Goal: Information Seeking & Learning: Learn about a topic

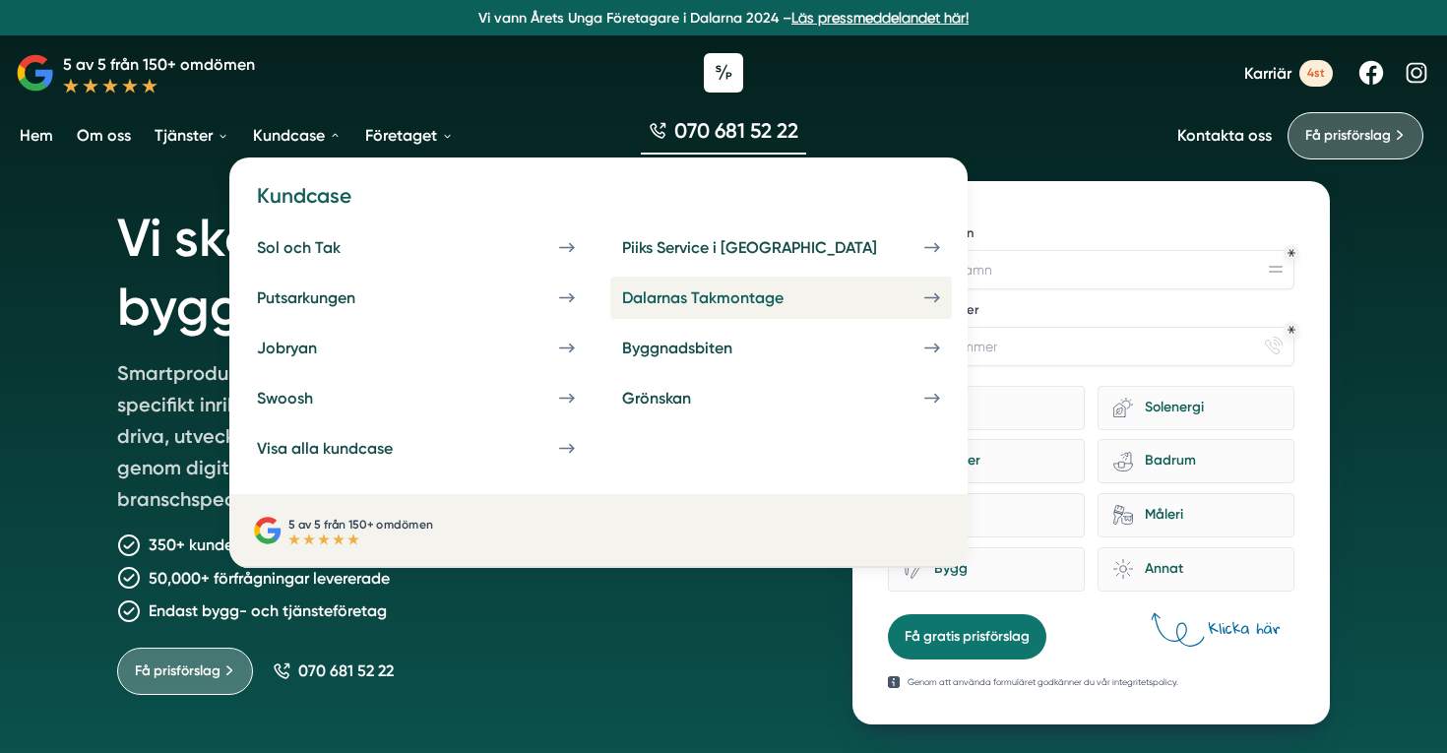
click at [637, 300] on div "Dalarnas Takmontage" at bounding box center [726, 297] width 209 height 19
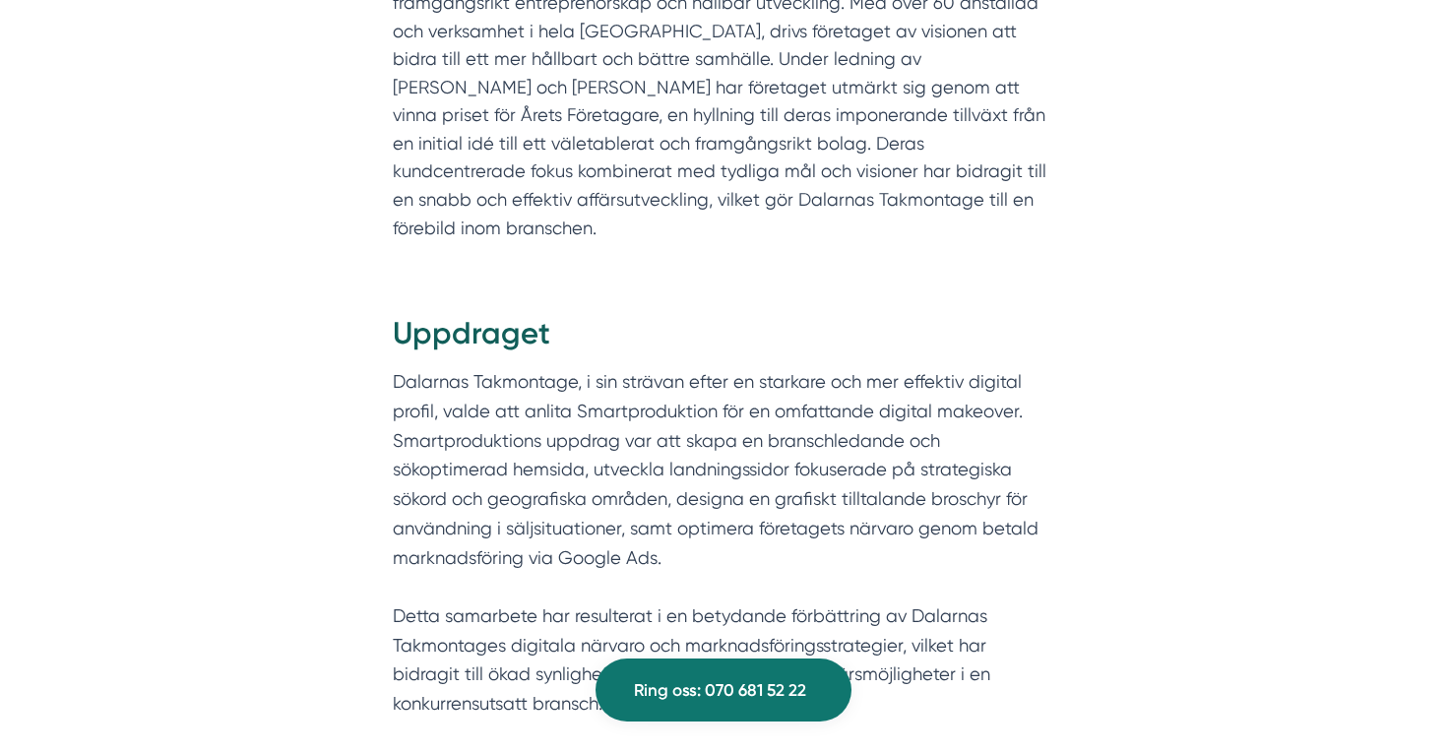
scroll to position [1367, 0]
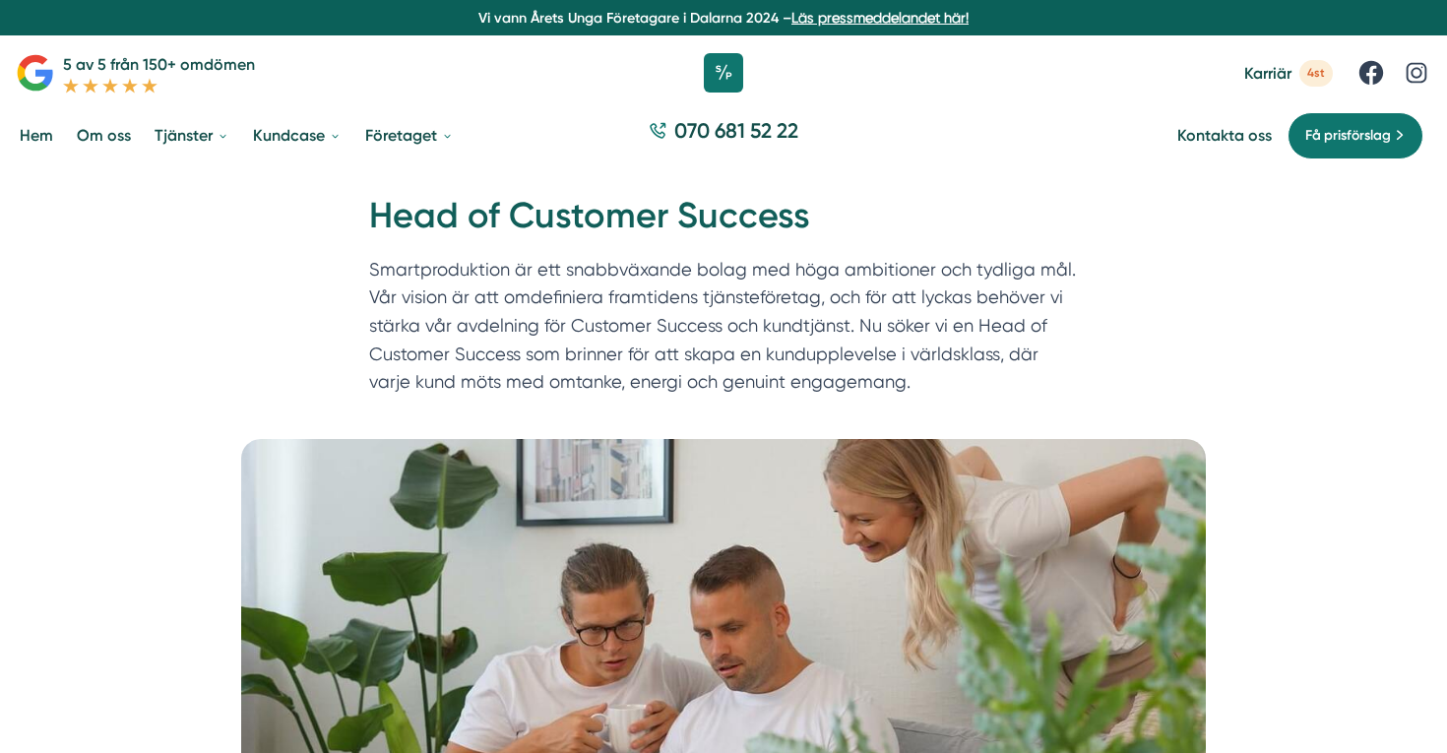
click at [1322, 81] on span "4st" at bounding box center [1316, 73] width 33 height 27
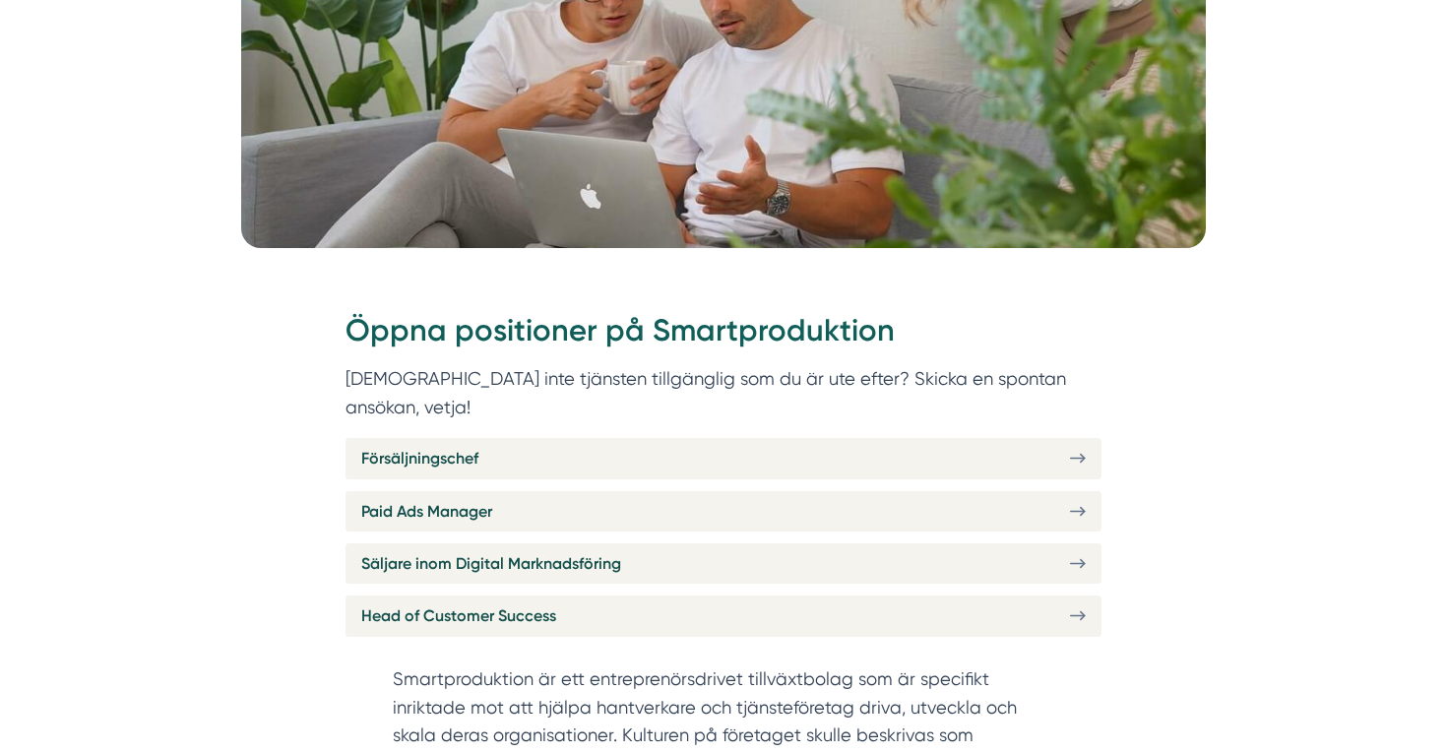
scroll to position [713, 0]
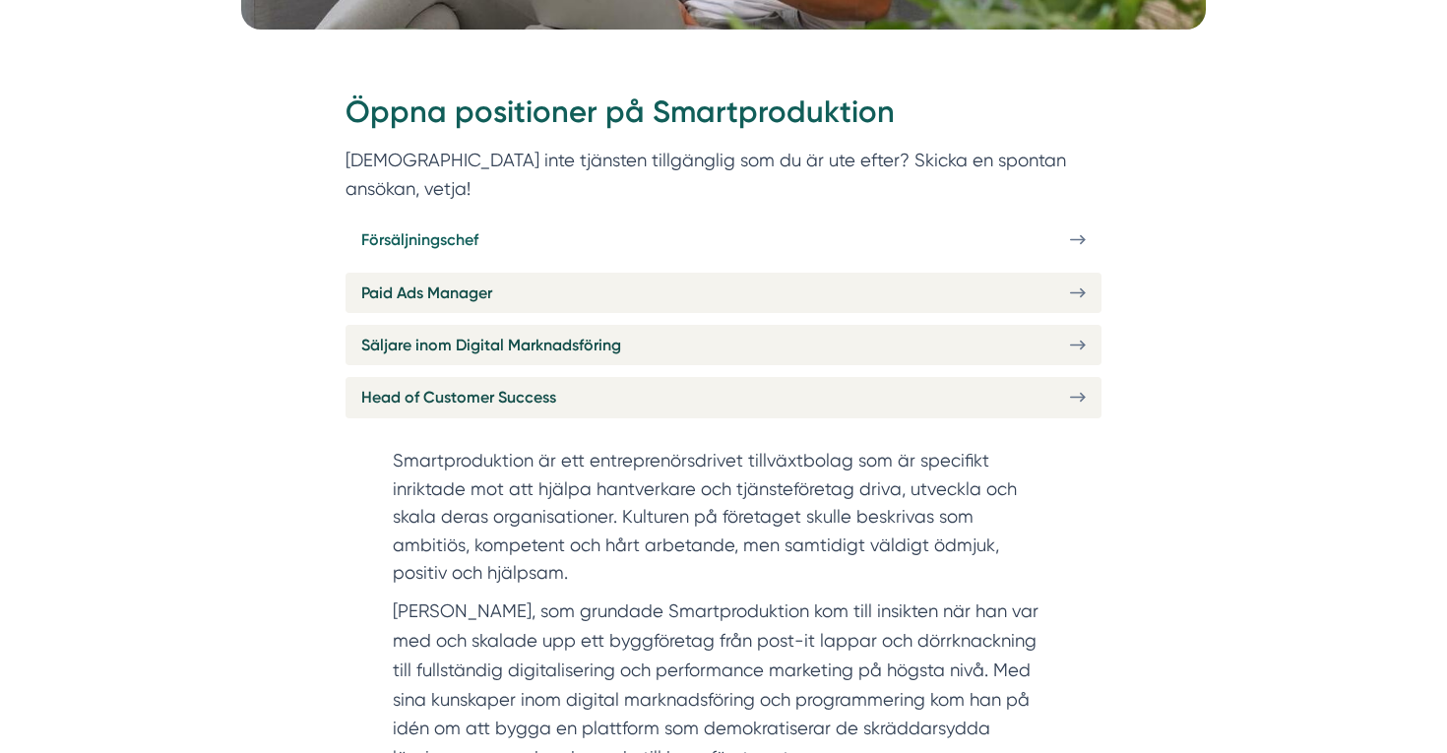
click at [462, 227] on span "Försäljningschef" at bounding box center [419, 239] width 117 height 25
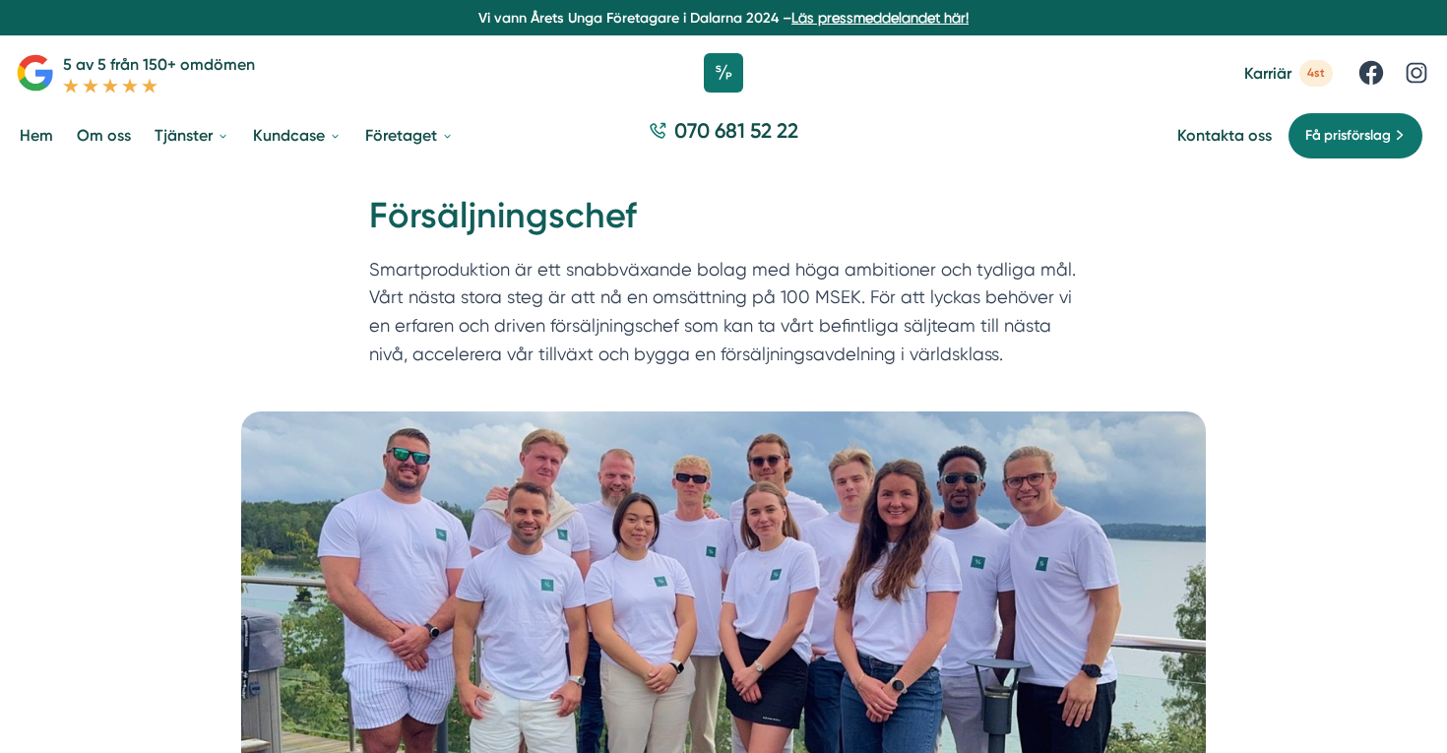
click at [1309, 57] on div at bounding box center [723, 72] width 1447 height 59
click at [1310, 73] on span "4st" at bounding box center [1316, 73] width 33 height 27
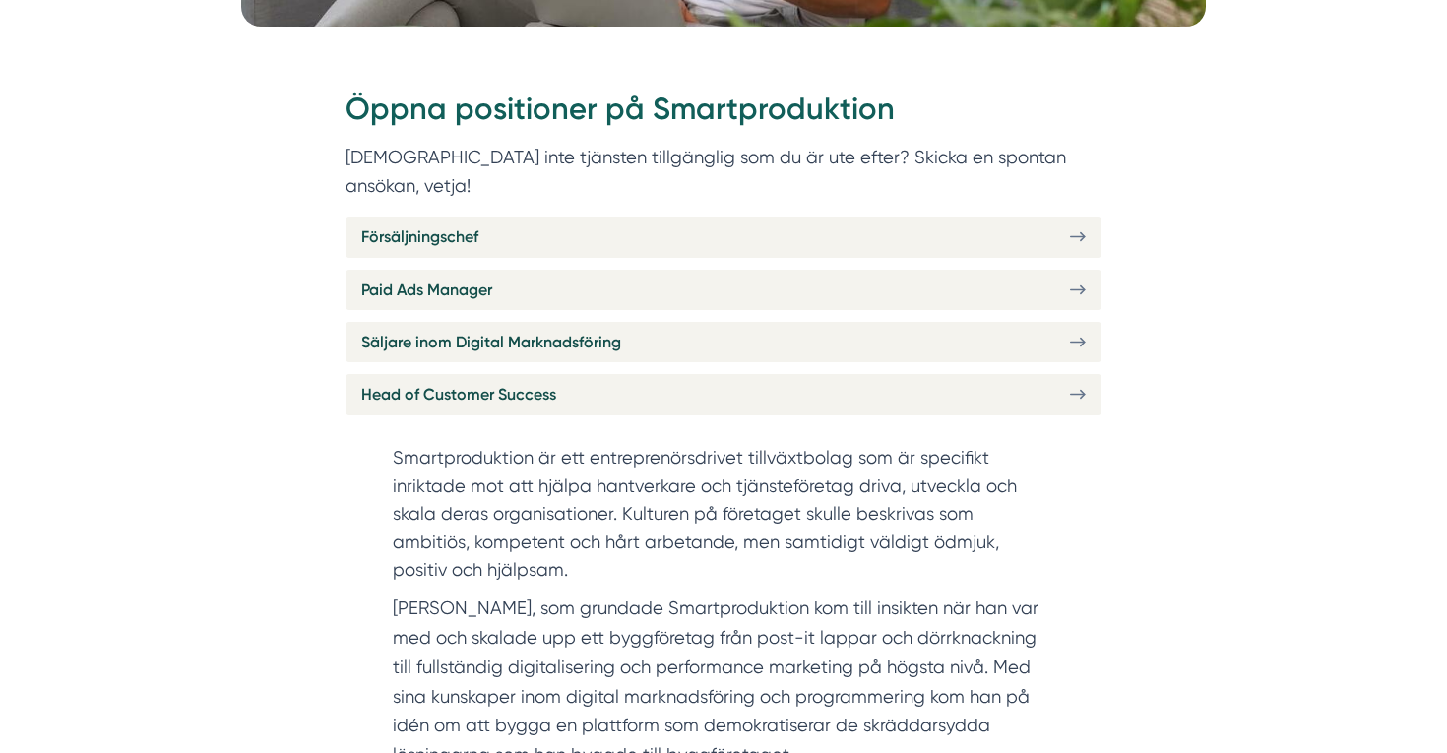
scroll to position [760, 0]
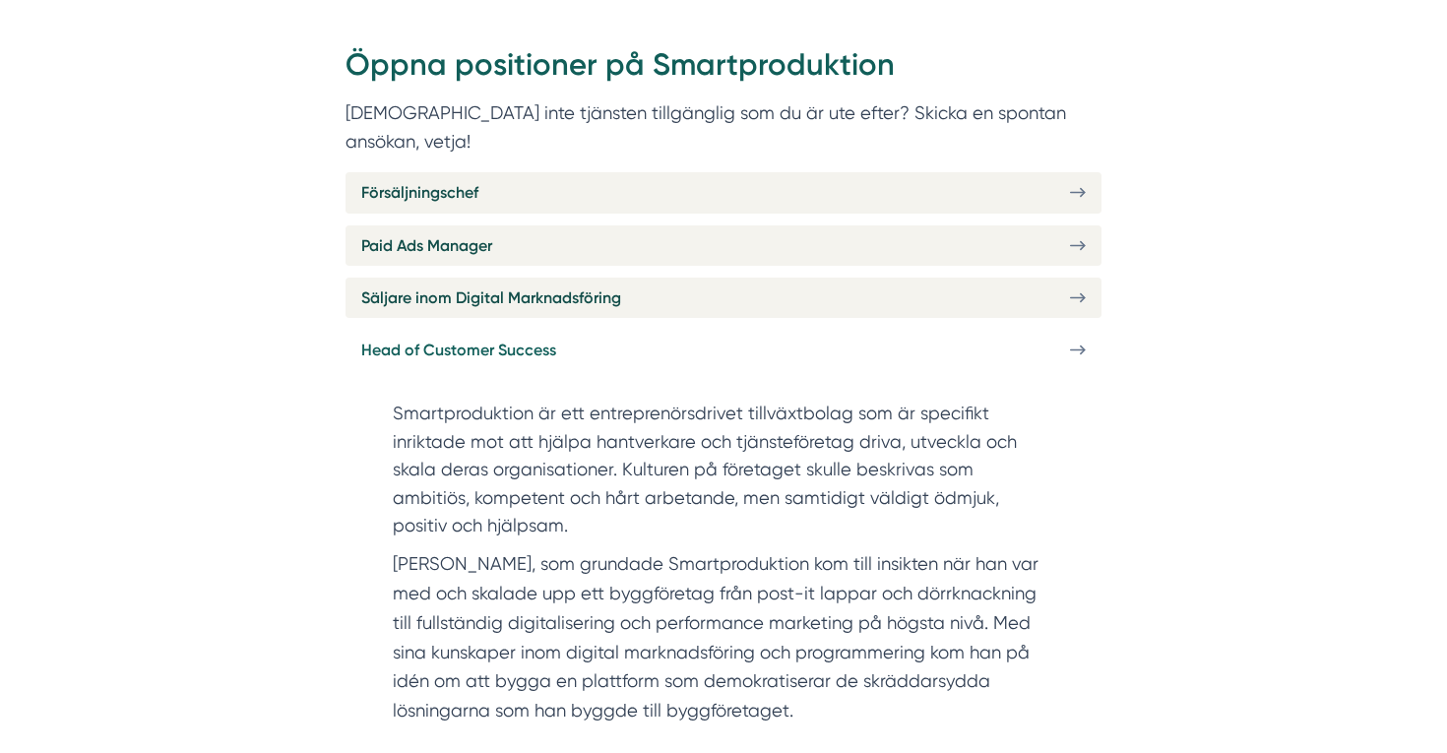
click at [430, 338] on span "Head of Customer Success" at bounding box center [458, 350] width 195 height 25
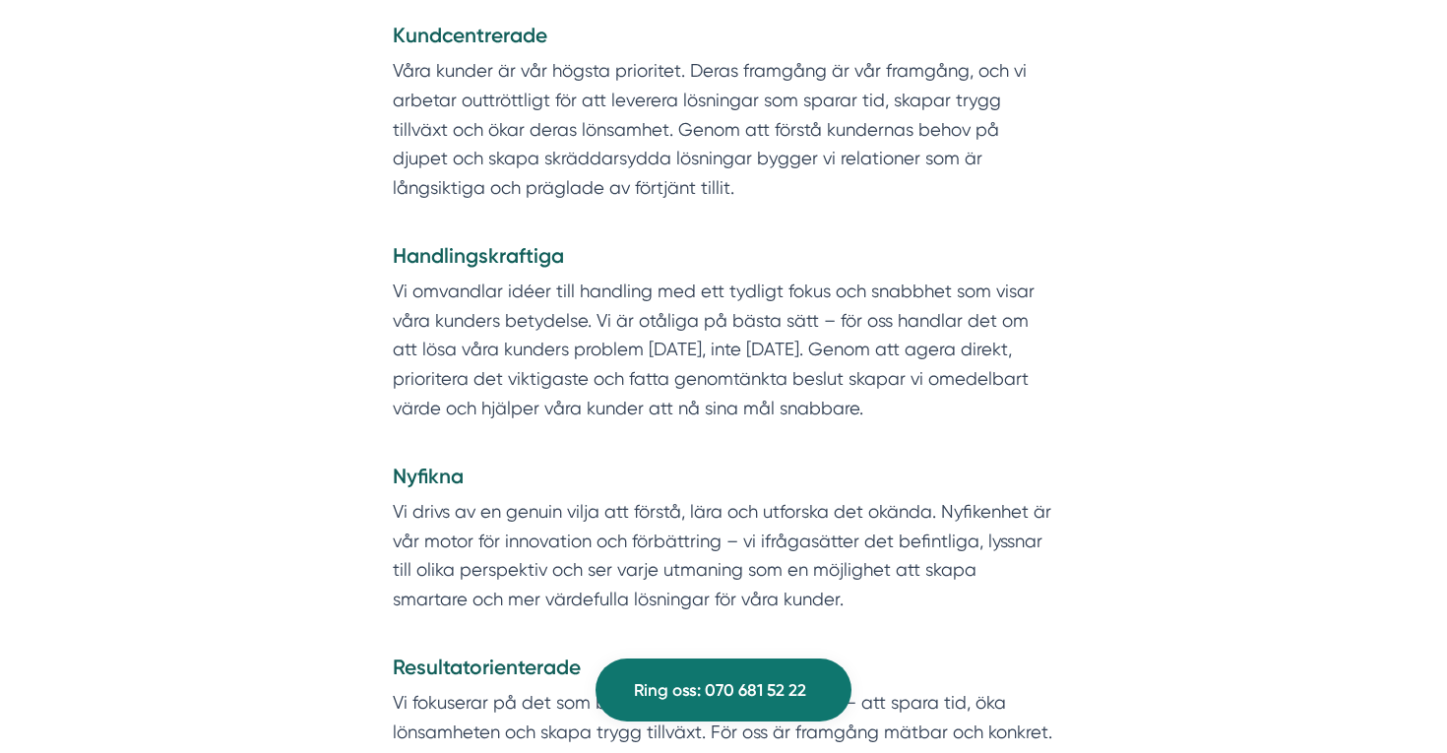
scroll to position [1943, 0]
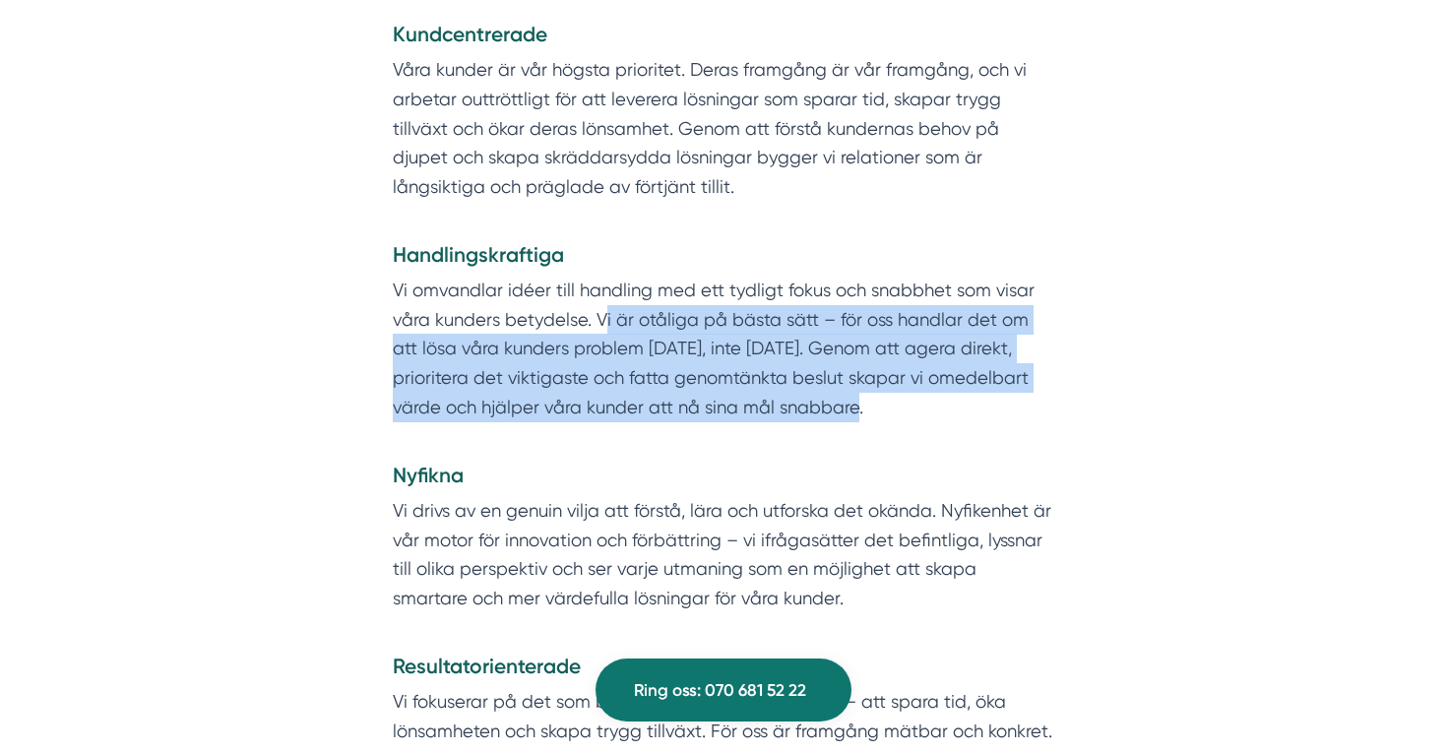
drag, startPoint x: 602, startPoint y: 270, endPoint x: 896, endPoint y: 350, distance: 305.2
click at [896, 350] on p "Vi omvandlar idéer till handling med ett tydligt fokus och snabbhet som visar v…" at bounding box center [724, 363] width 662 height 175
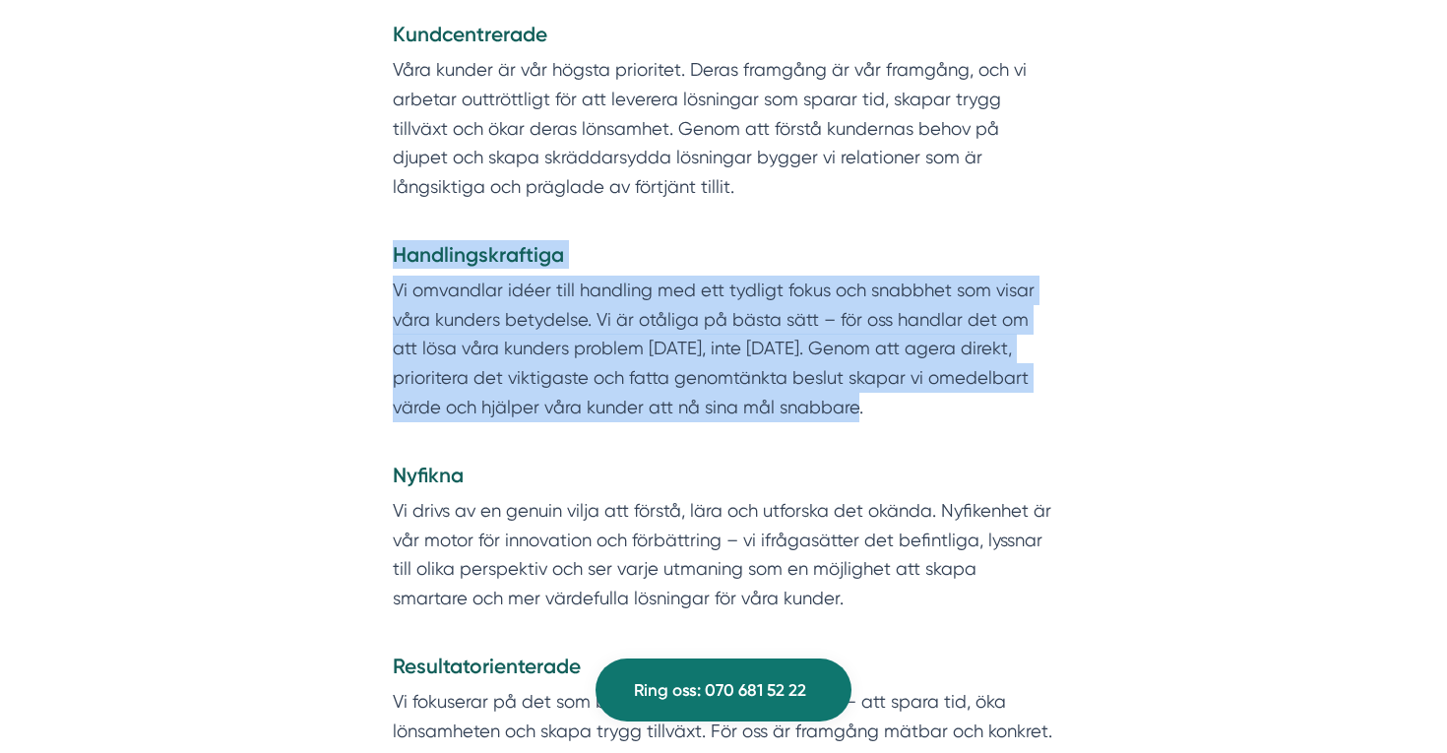
drag, startPoint x: 865, startPoint y: 357, endPoint x: 397, endPoint y: 215, distance: 489.9
click at [397, 215] on div "Vi är… Kundcentrerade Våra kunder är vår högsta prioritet. Deras framgång är vå…" at bounding box center [724, 605] width 662 height 1281
copy div "Handlingskraftiga Vi omvandlar idéer till handling med ett tydligt fokus och sn…"
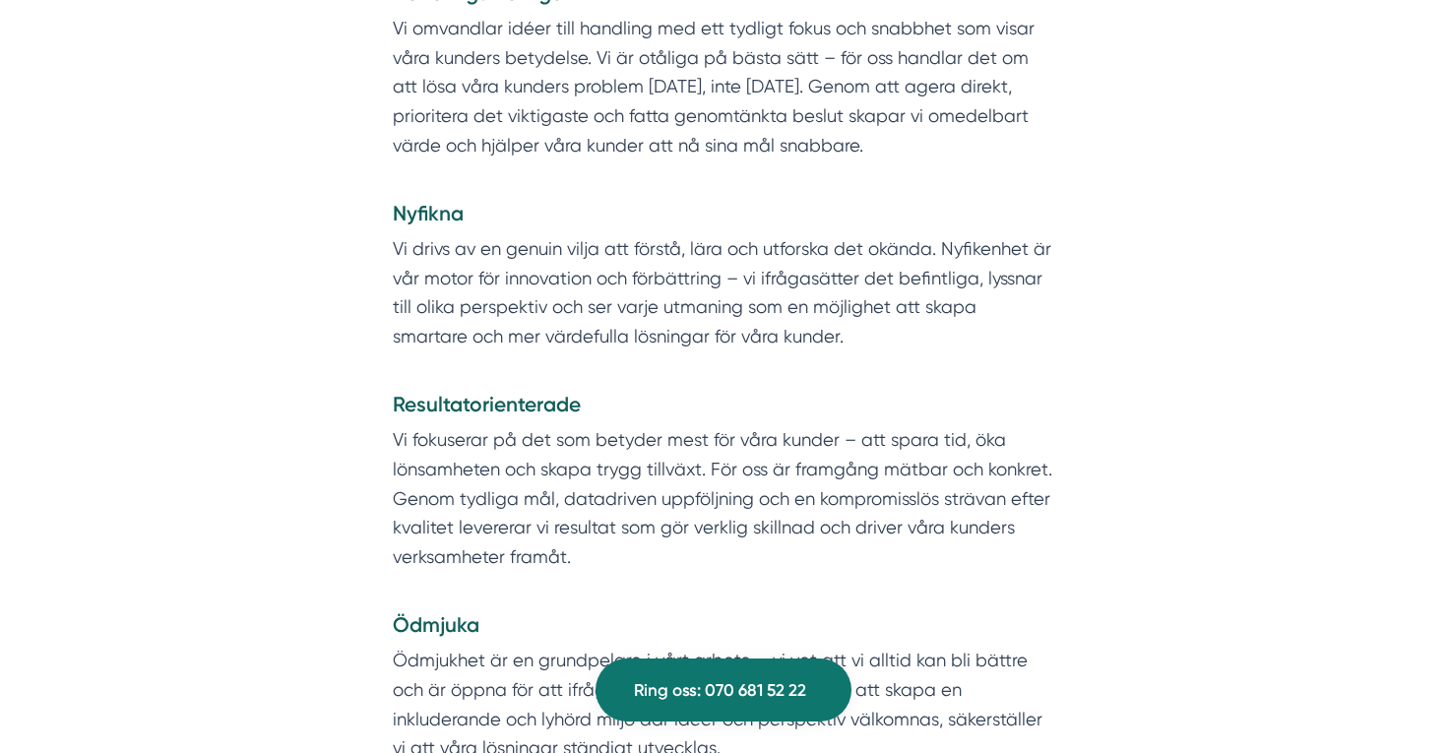
scroll to position [2018, 0]
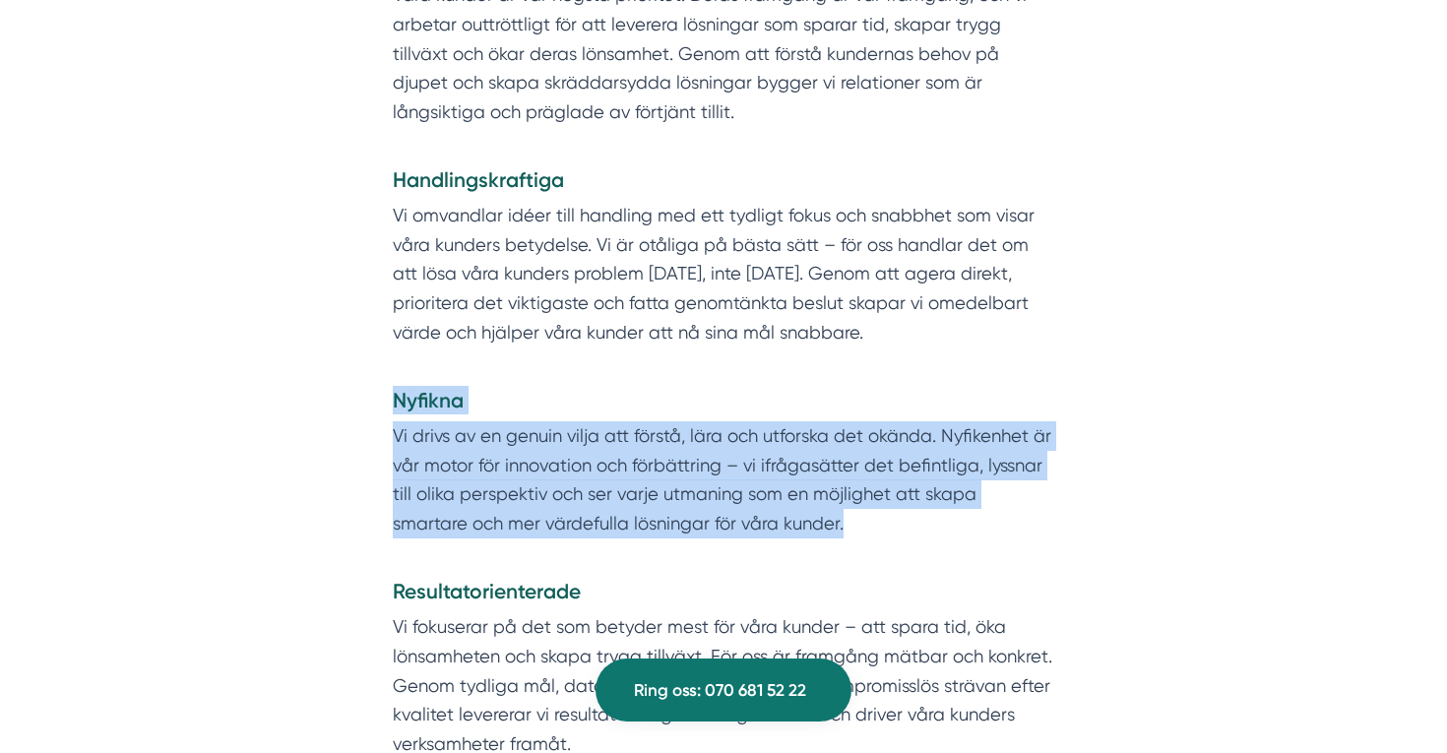
drag, startPoint x: 779, startPoint y: 468, endPoint x: 379, endPoint y: 359, distance: 414.1
click at [379, 358] on div "Vi är… Kundcentrerade Våra kunder är vår högsta prioritet. Deras framgång är vå…" at bounding box center [724, 549] width 756 height 1319
copy div "Nyfikna Vi drivs av en genuin vilja att förstå, lära och utforska det okända. N…"
click at [871, 386] on h4 "Nyfikna" at bounding box center [724, 403] width 662 height 35
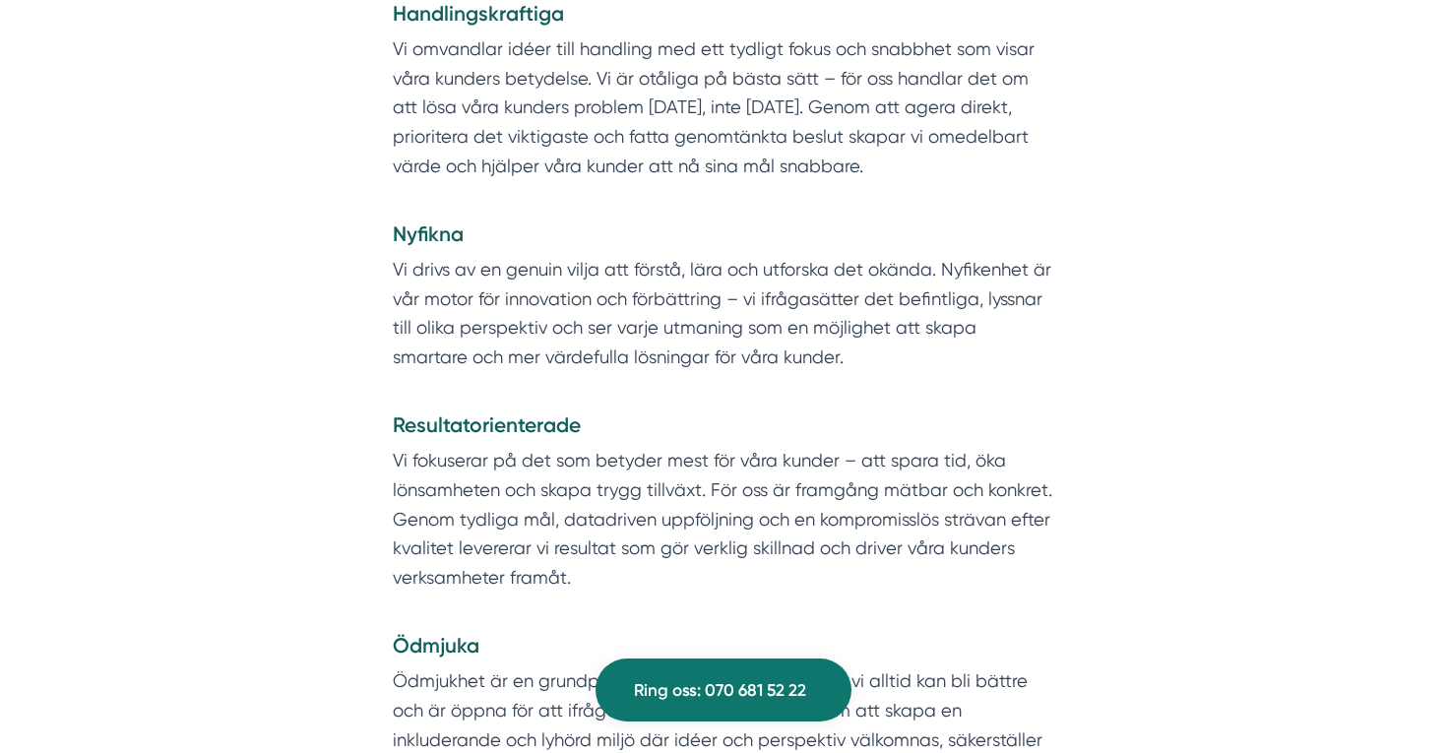
scroll to position [2188, 0]
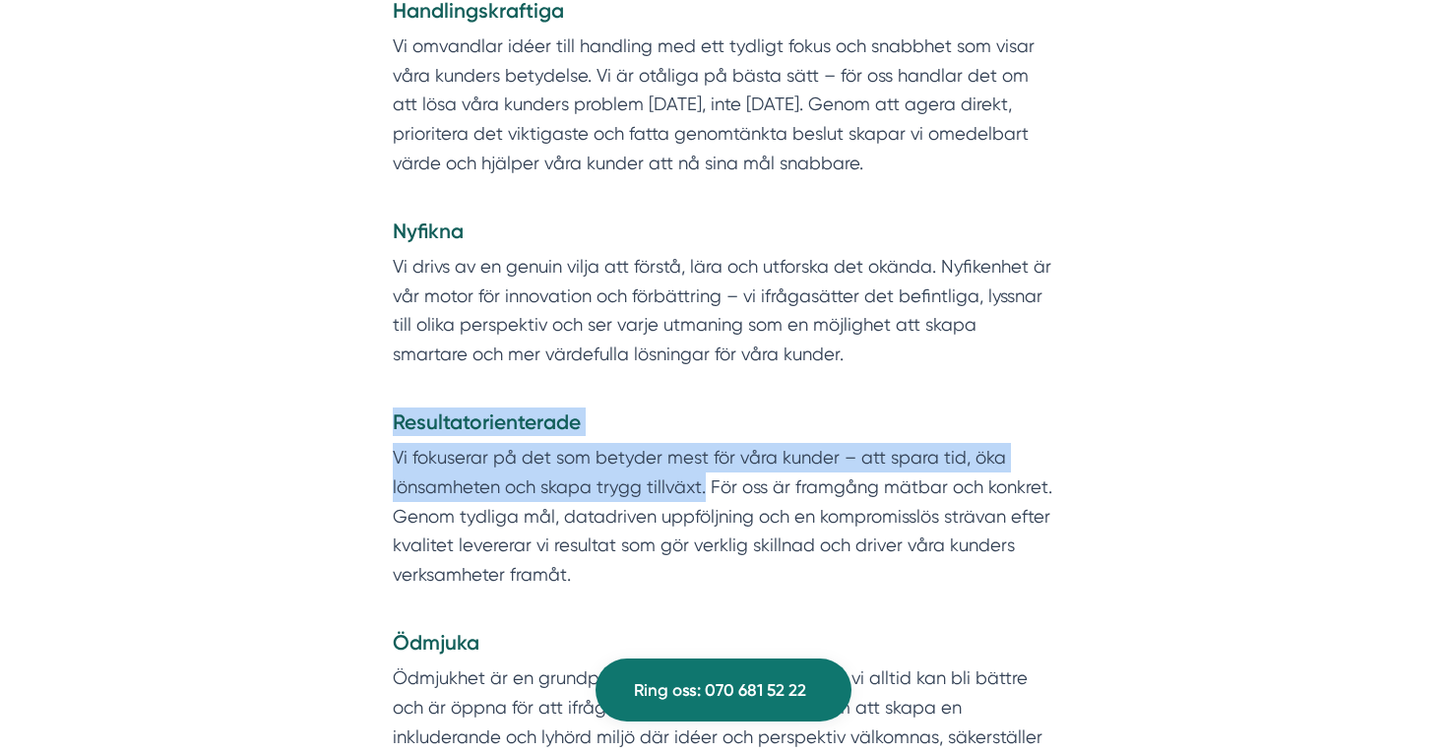
drag, startPoint x: 706, startPoint y: 432, endPoint x: 381, endPoint y: 378, distance: 329.4
click at [381, 378] on div "Vi är… Kundcentrerade Våra kunder är vår högsta prioritet. Deras framgång är vå…" at bounding box center [724, 379] width 756 height 1319
copy div "Resultatorienterade Vi fokuserar på det som betyder mest för våra kunder – att …"
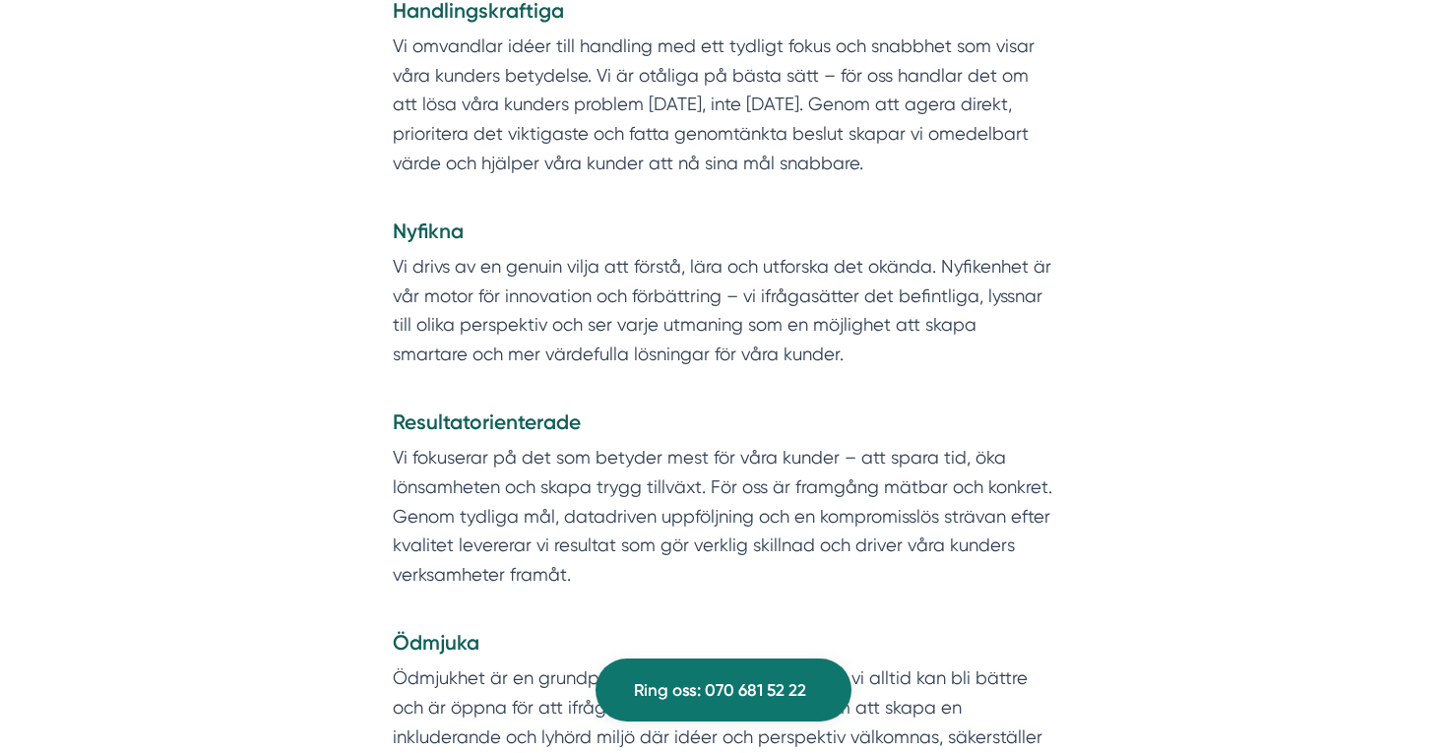
click at [603, 462] on p "Vi fokuserar på det som betyder mest för våra kunder – att spara tid, öka lönsa…" at bounding box center [724, 530] width 662 height 175
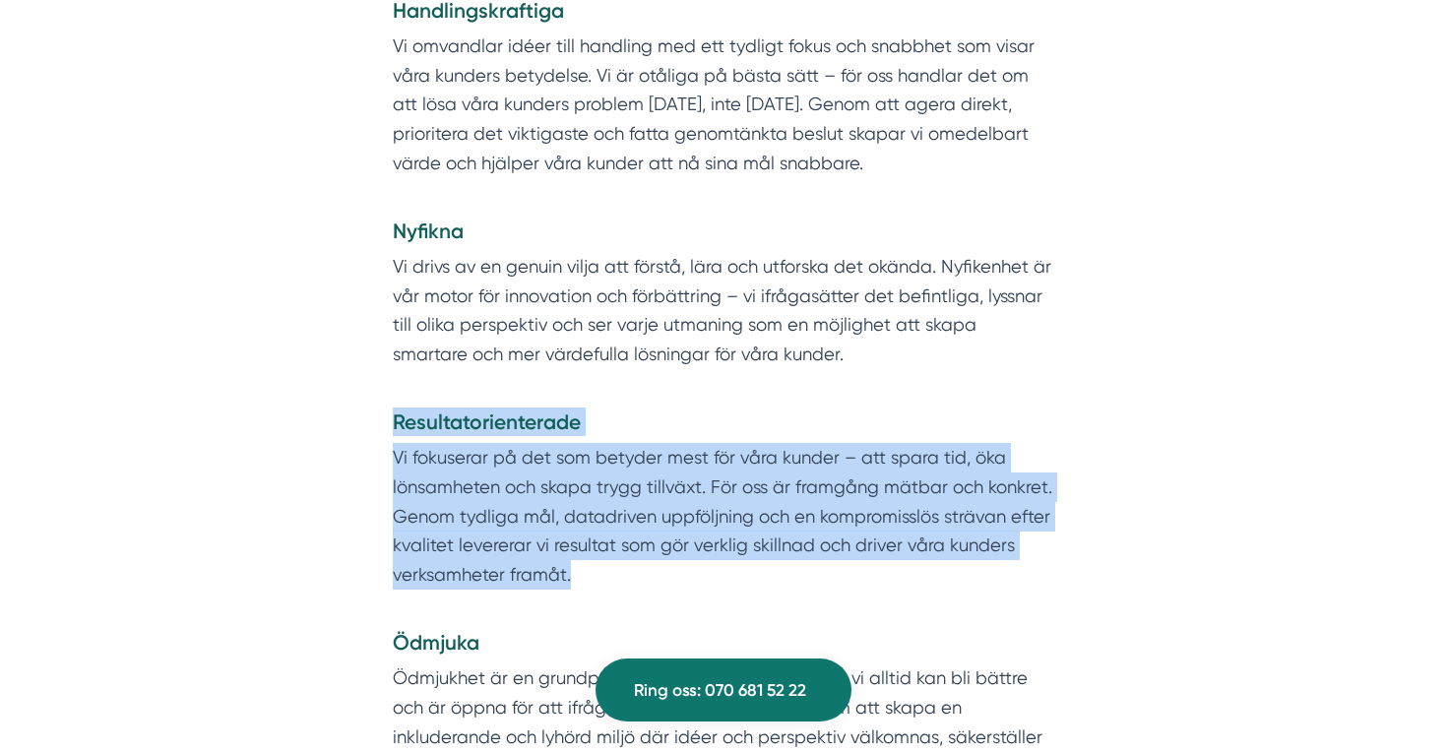
drag, startPoint x: 578, startPoint y: 527, endPoint x: 383, endPoint y: 364, distance: 253.8
click at [383, 364] on div "Vi är… Kundcentrerade Våra kunder är vår högsta prioritet. Deras framgång är vå…" at bounding box center [724, 379] width 756 height 1319
copy div "Resultatorienterade Vi fokuserar på det som betyder mest för våra kunder – att …"
click at [826, 332] on p "Vi drivs av en genuin vilja att förstå, lära och utforska det okända. Nyfikenhe…" at bounding box center [724, 325] width 662 height 146
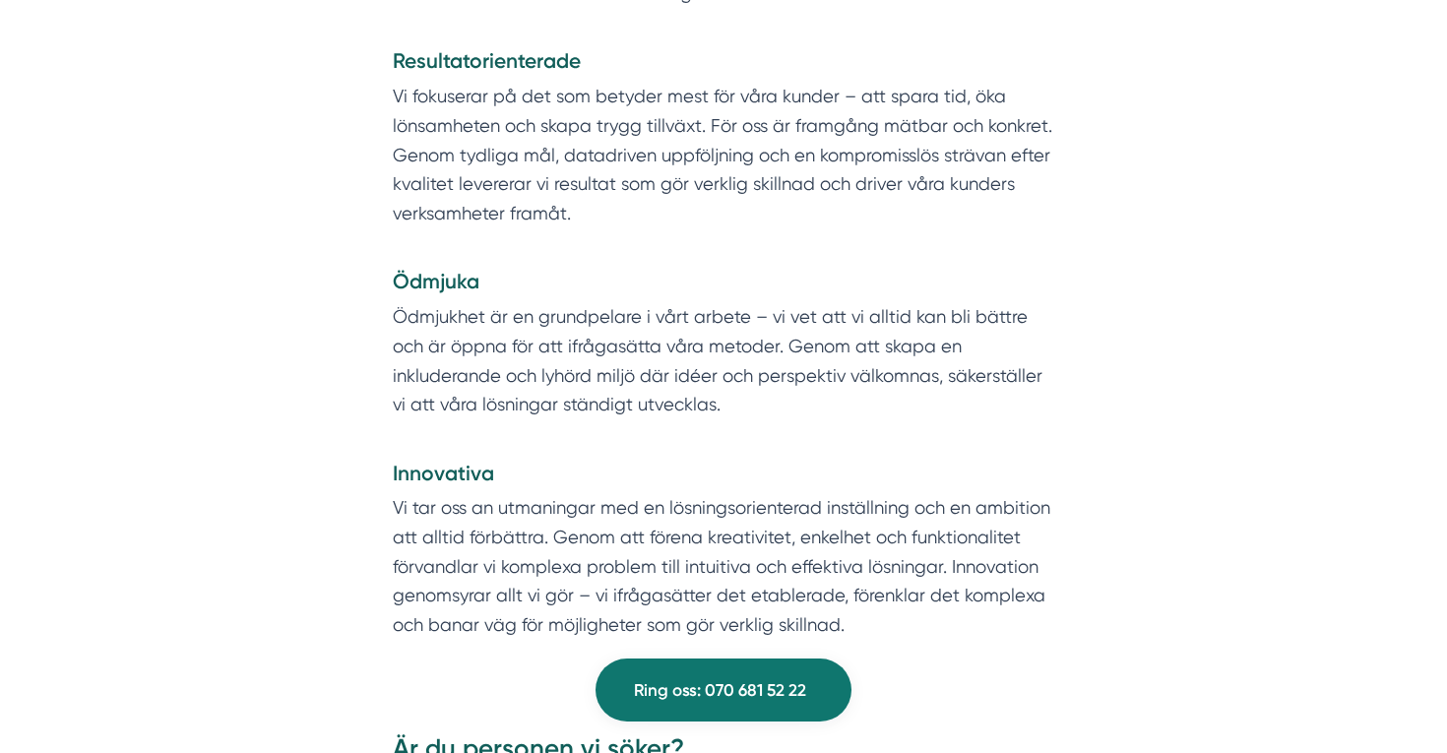
scroll to position [2576, 0]
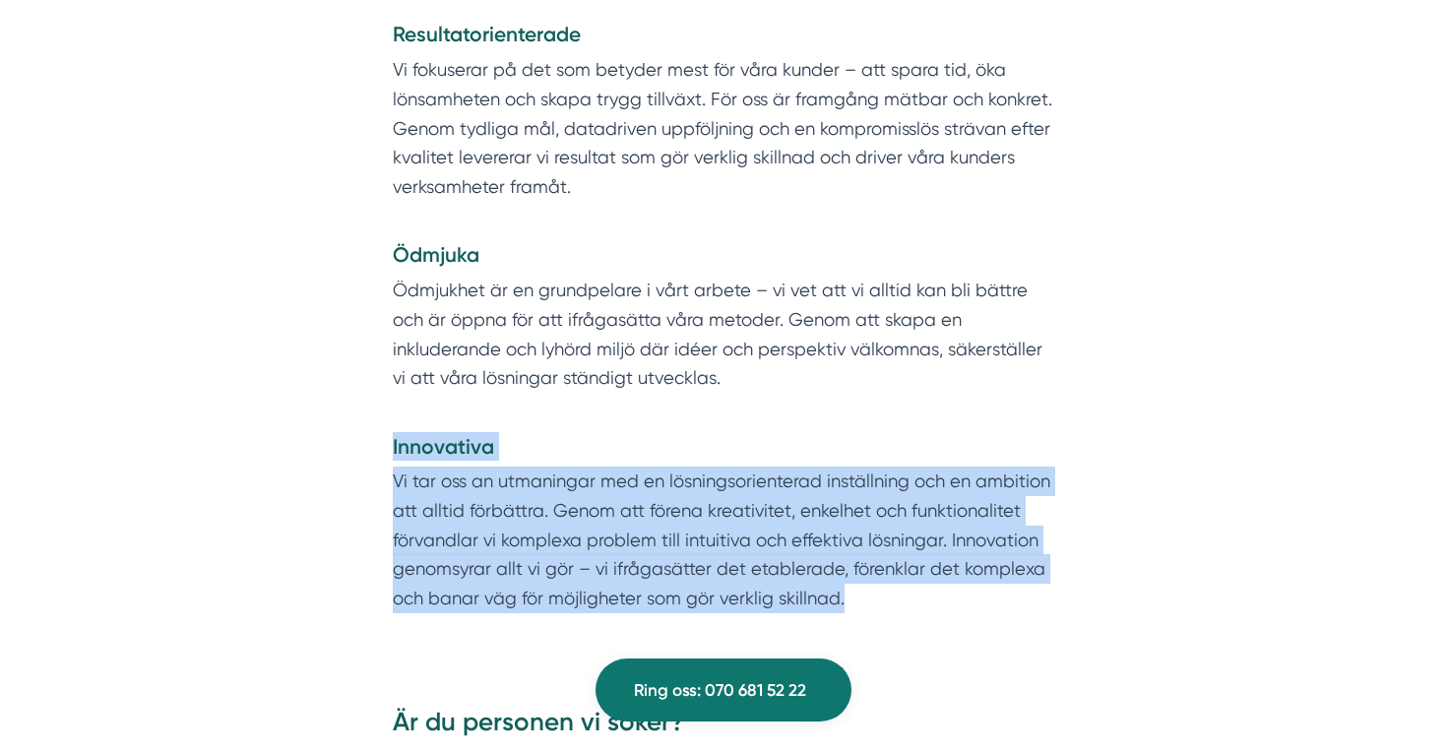
drag, startPoint x: 851, startPoint y: 533, endPoint x: 384, endPoint y: 389, distance: 488.3
click at [572, 355] on p "Ödmjukhet är en grundpelare i vårt arbete – vi vet att vi alltid kan bli bättre…" at bounding box center [724, 349] width 662 height 146
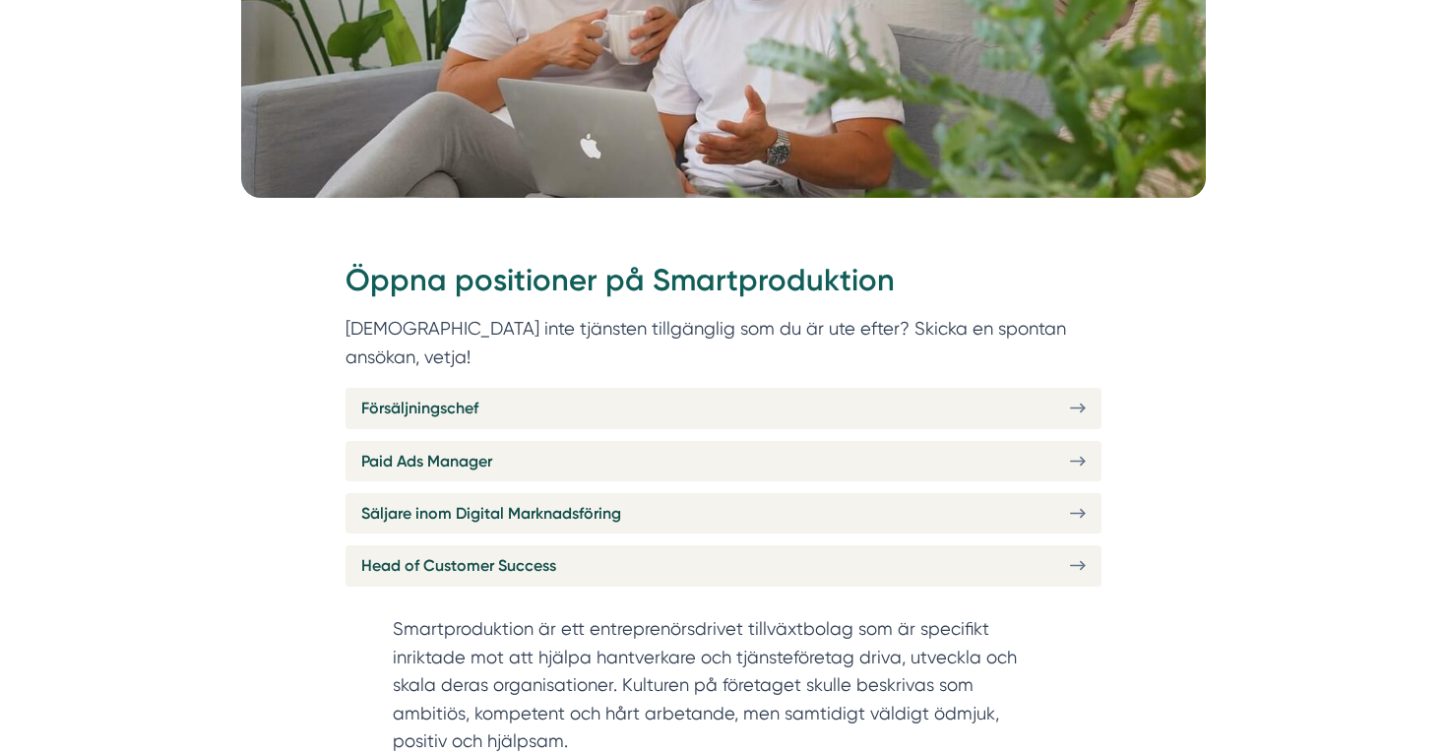
scroll to position [582, 0]
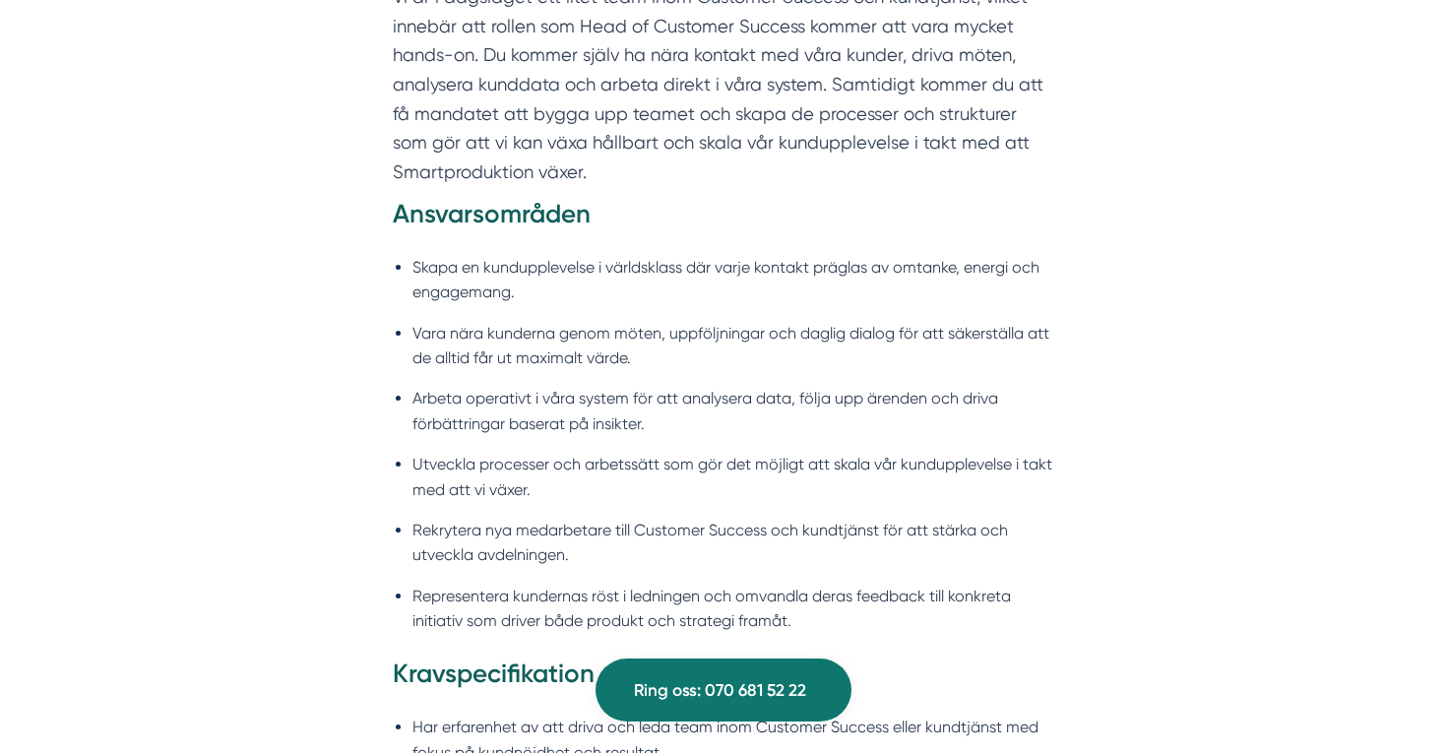
scroll to position [1443, 0]
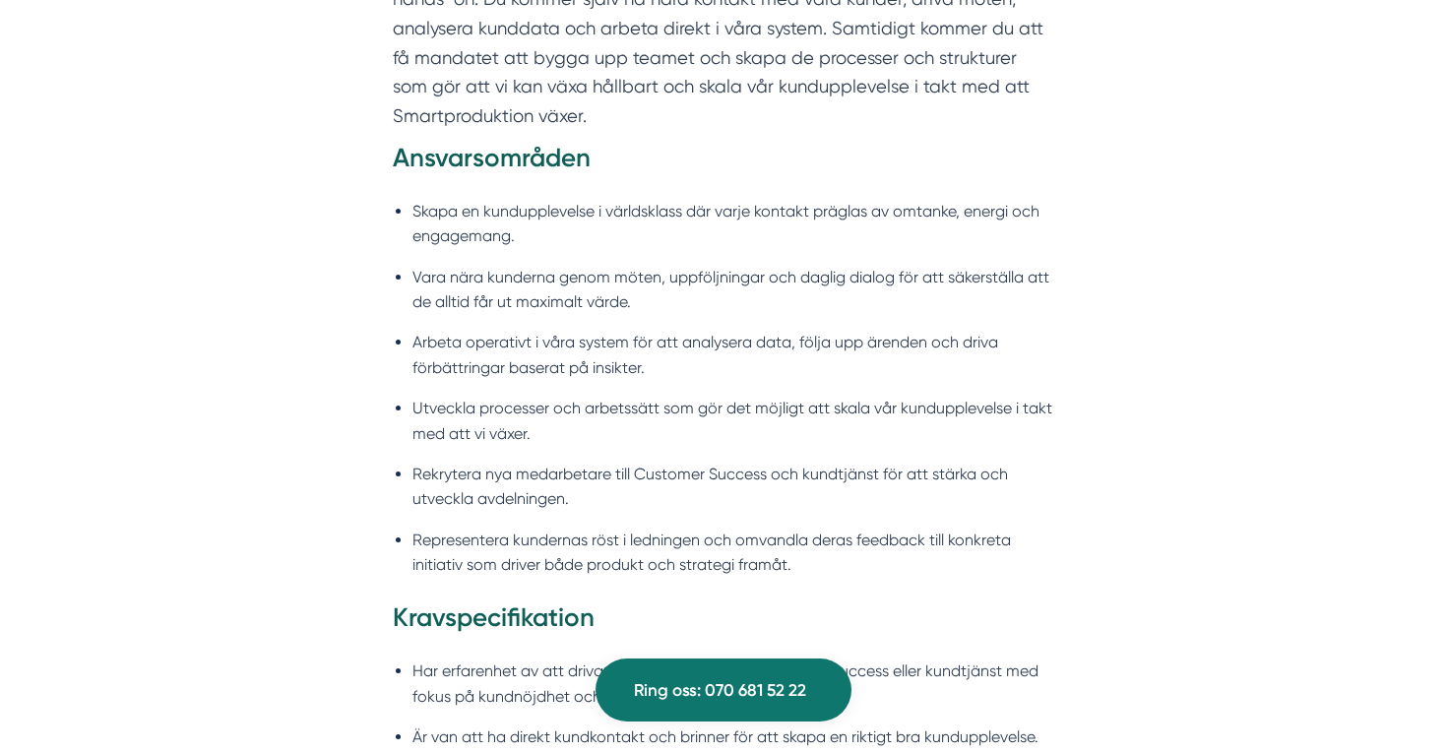
scroll to position [1495, 0]
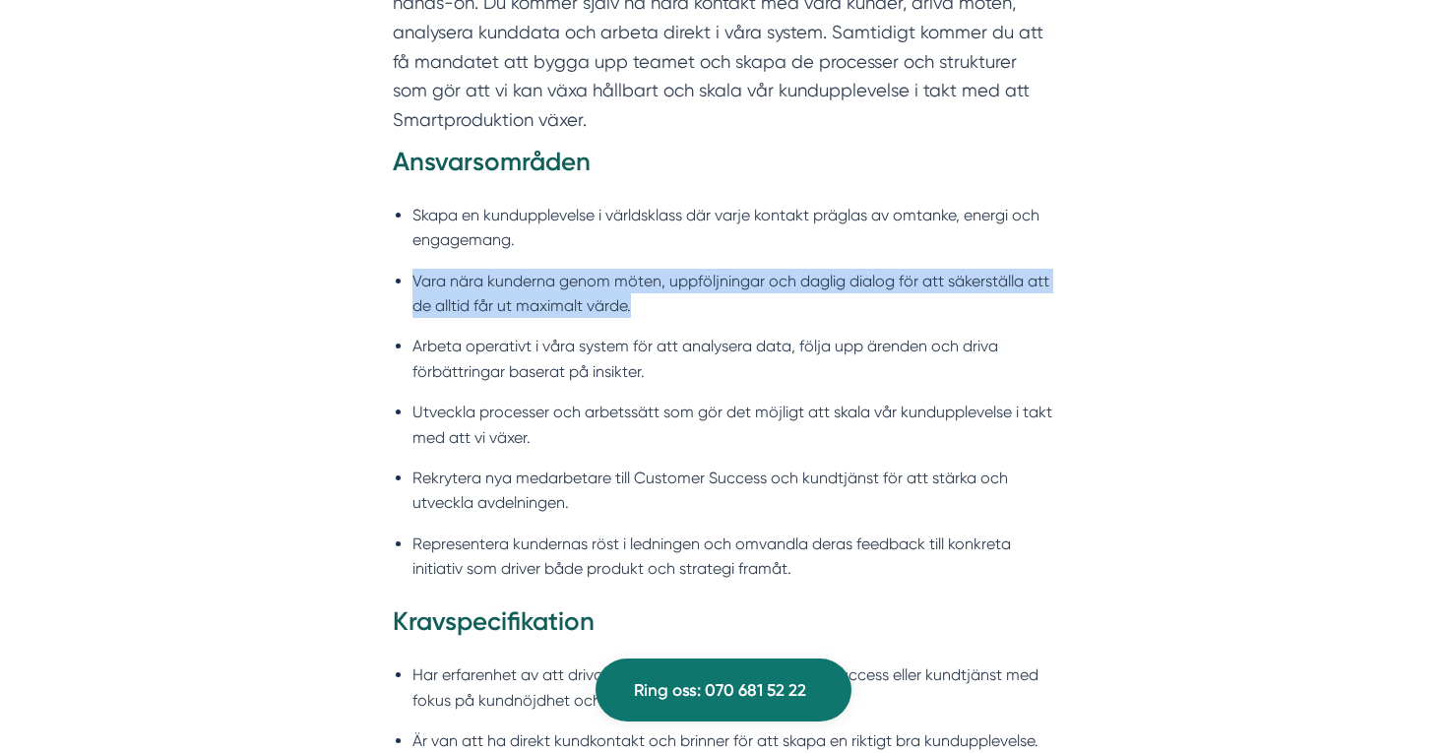
drag, startPoint x: 415, startPoint y: 260, endPoint x: 635, endPoint y: 291, distance: 221.8
click at [635, 291] on li "Vara nära kunderna genom möten, uppföljningar och daglig dialog för att säkerst…" at bounding box center [734, 294] width 642 height 50
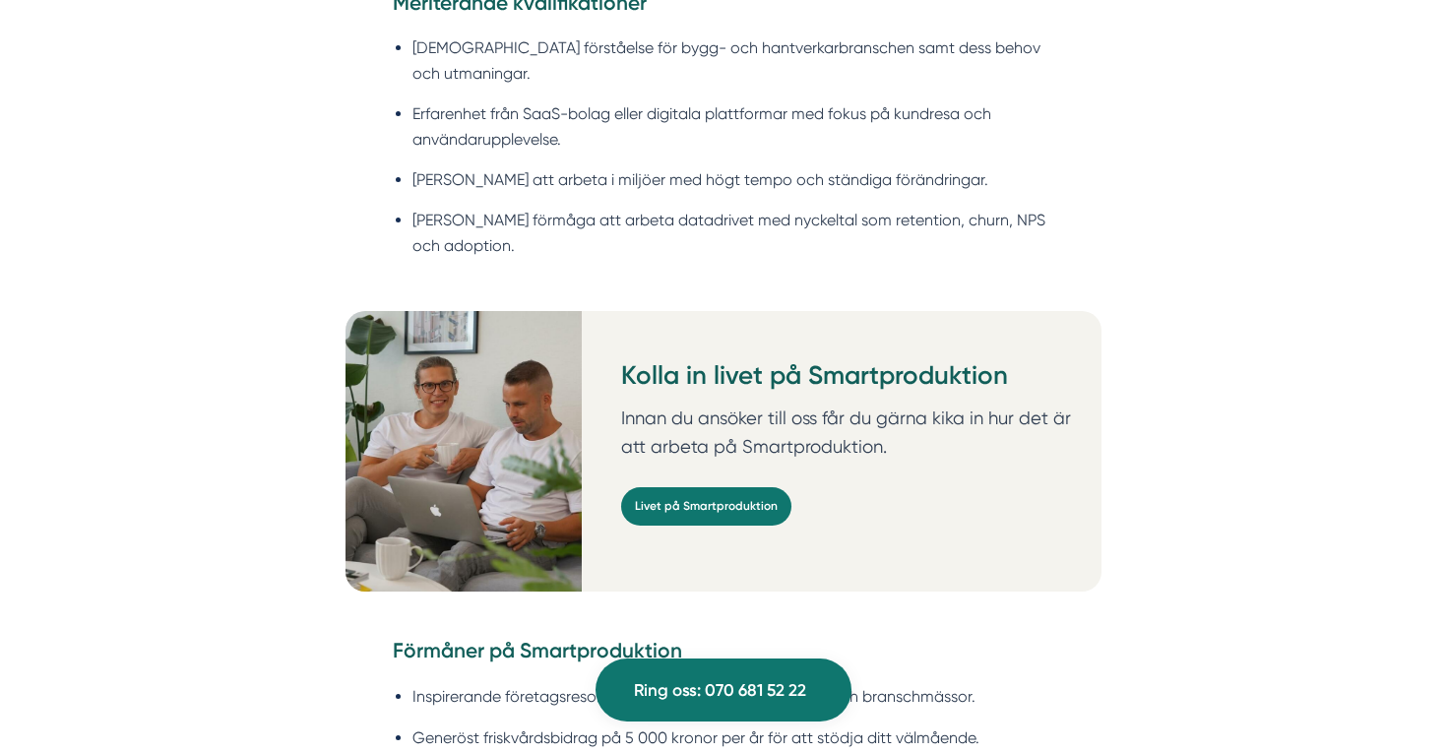
scroll to position [2455, 0]
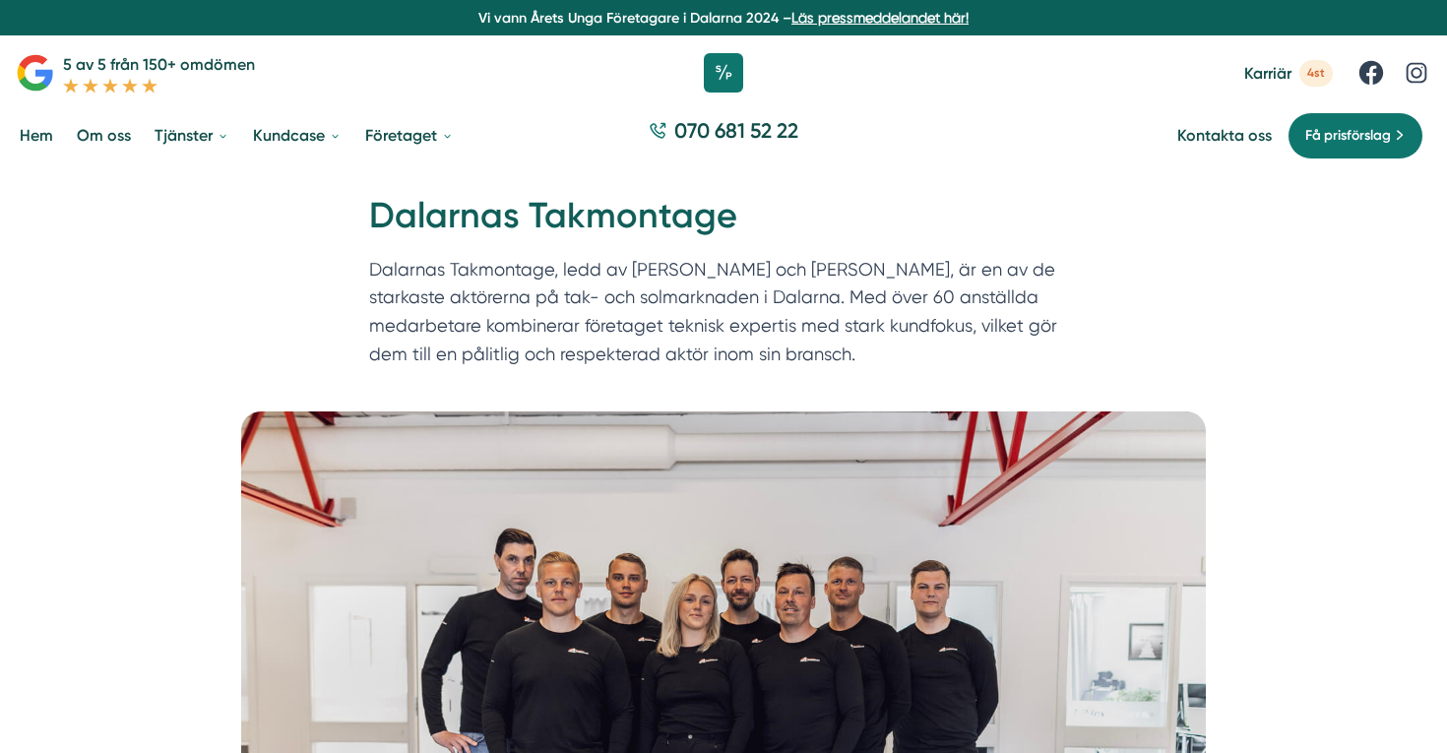
click at [541, 223] on h1 "Dalarnas Takmontage" at bounding box center [723, 224] width 709 height 64
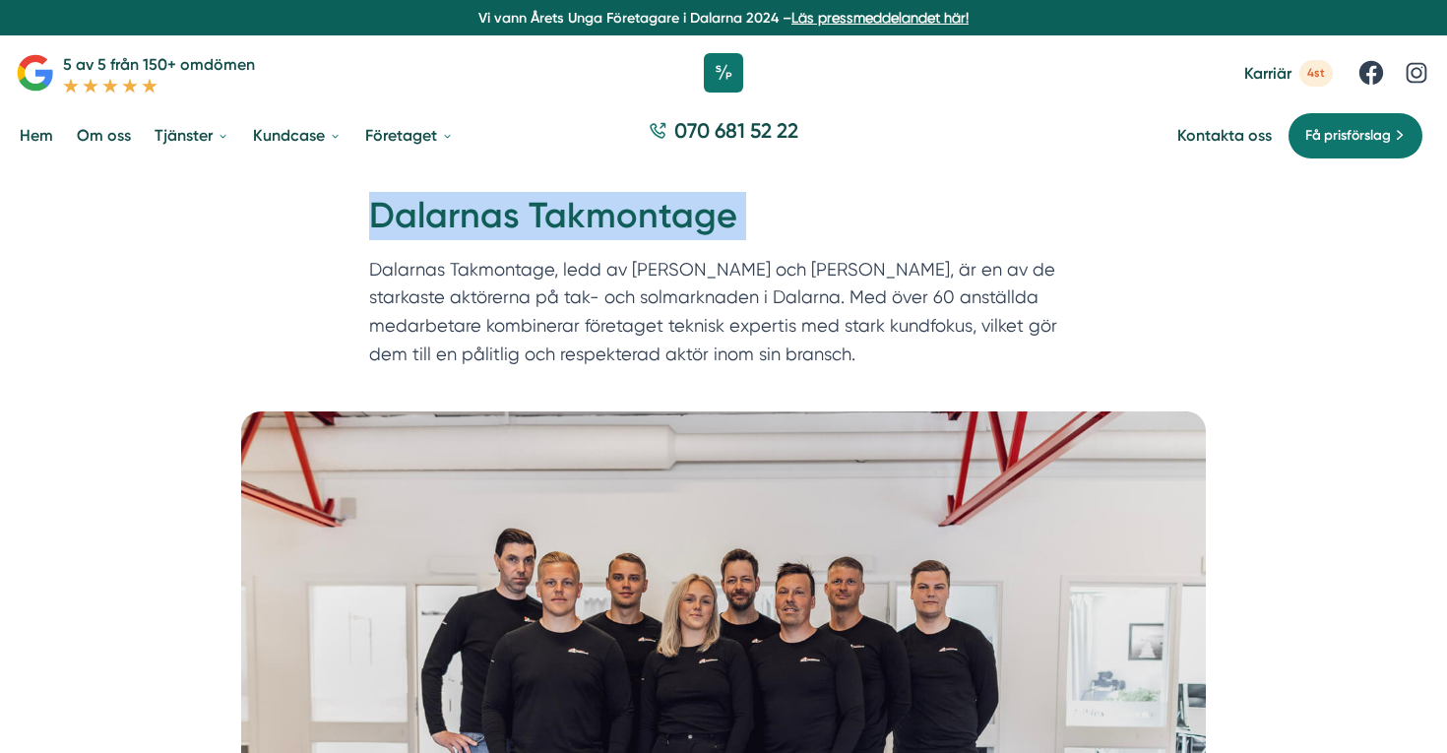
click at [541, 223] on h1 "Dalarnas Takmontage" at bounding box center [723, 224] width 709 height 64
click at [1076, 139] on div "070 681 52 22" at bounding box center [723, 135] width 1447 height 66
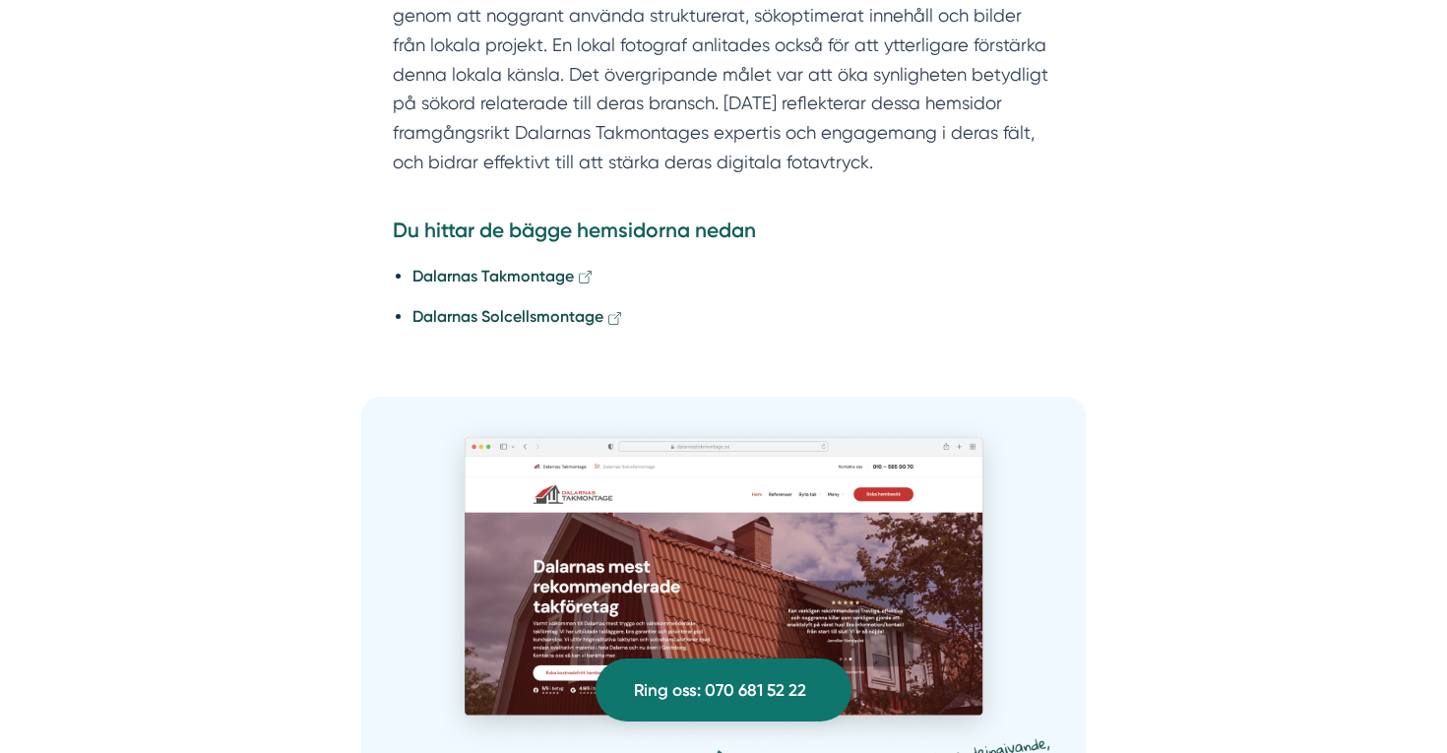
scroll to position [2257, 0]
click at [497, 307] on strong "Dalarnas Solcellsmontage" at bounding box center [508, 316] width 191 height 19
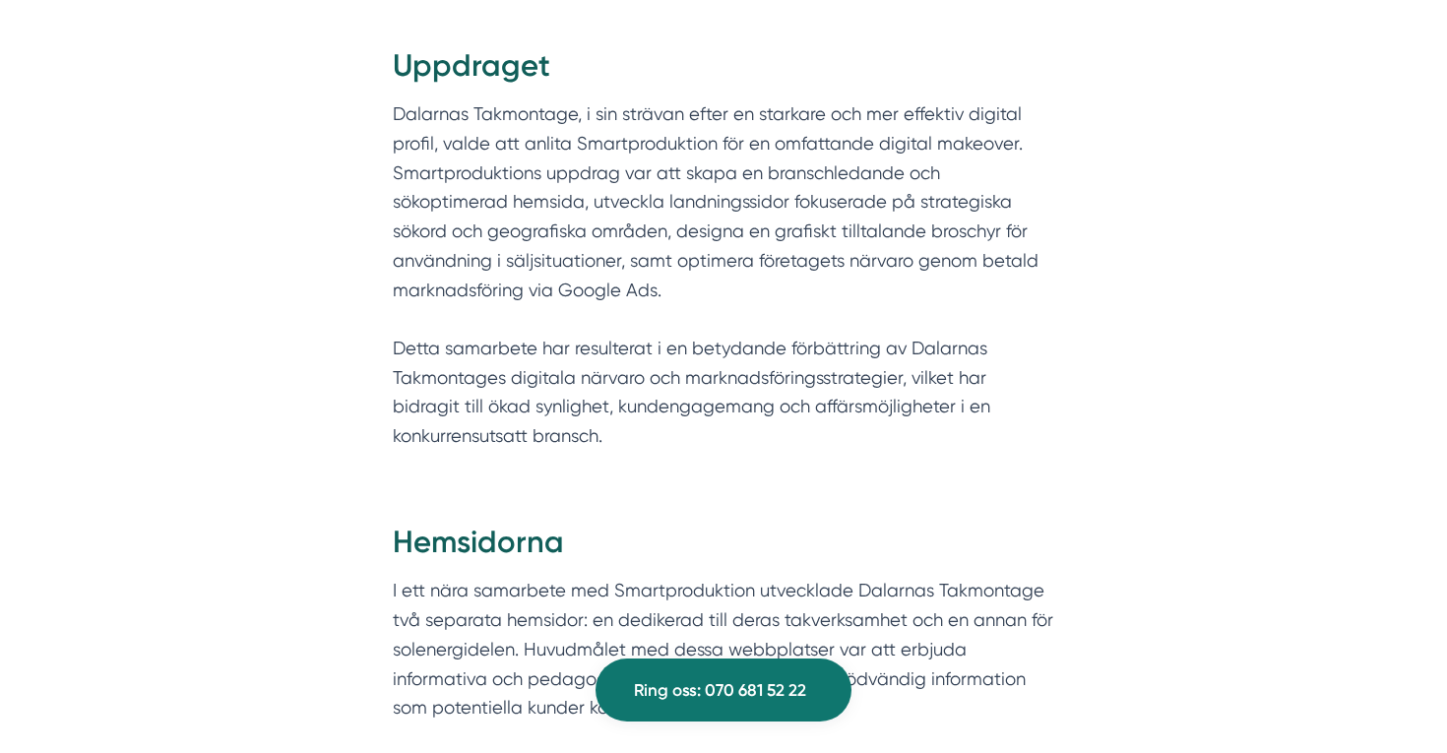
scroll to position [1414, 0]
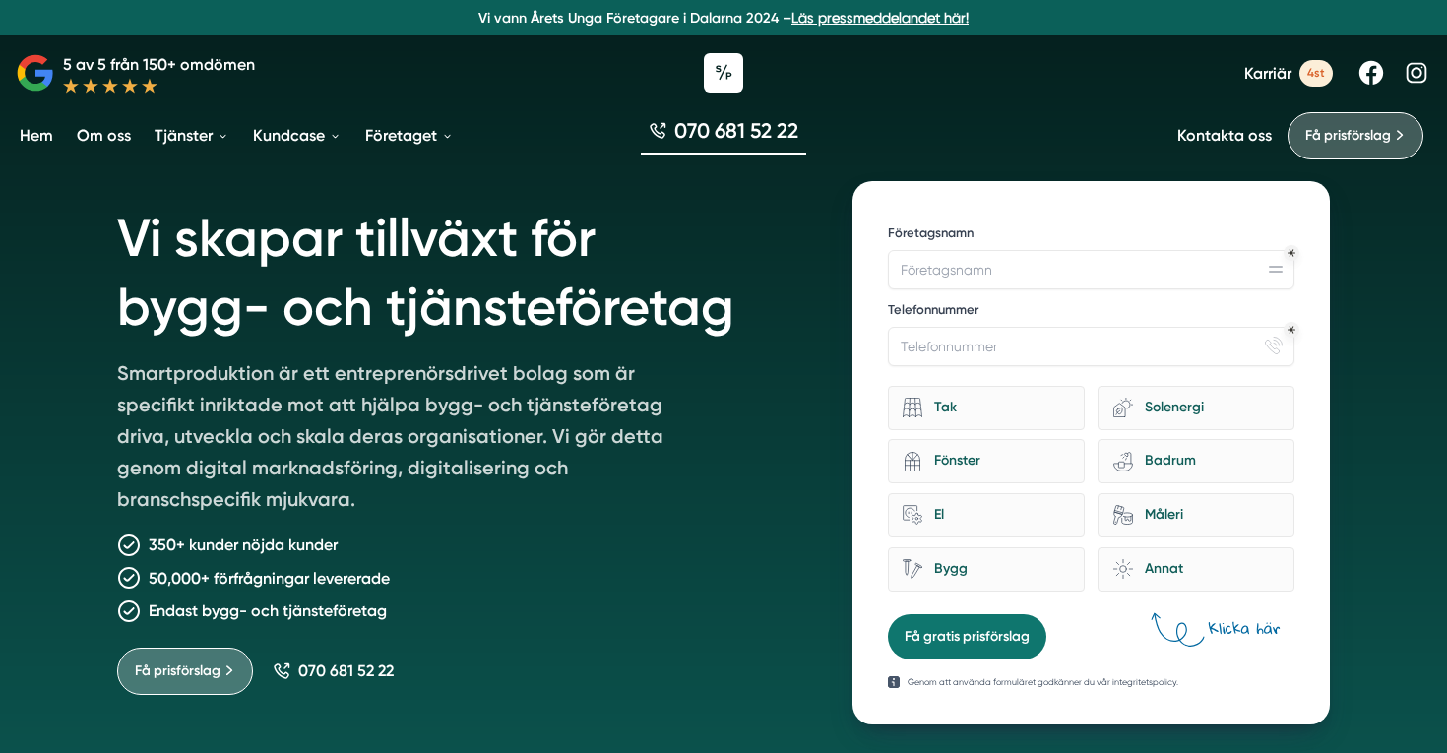
click at [87, 147] on link "Om oss" at bounding box center [104, 135] width 62 height 50
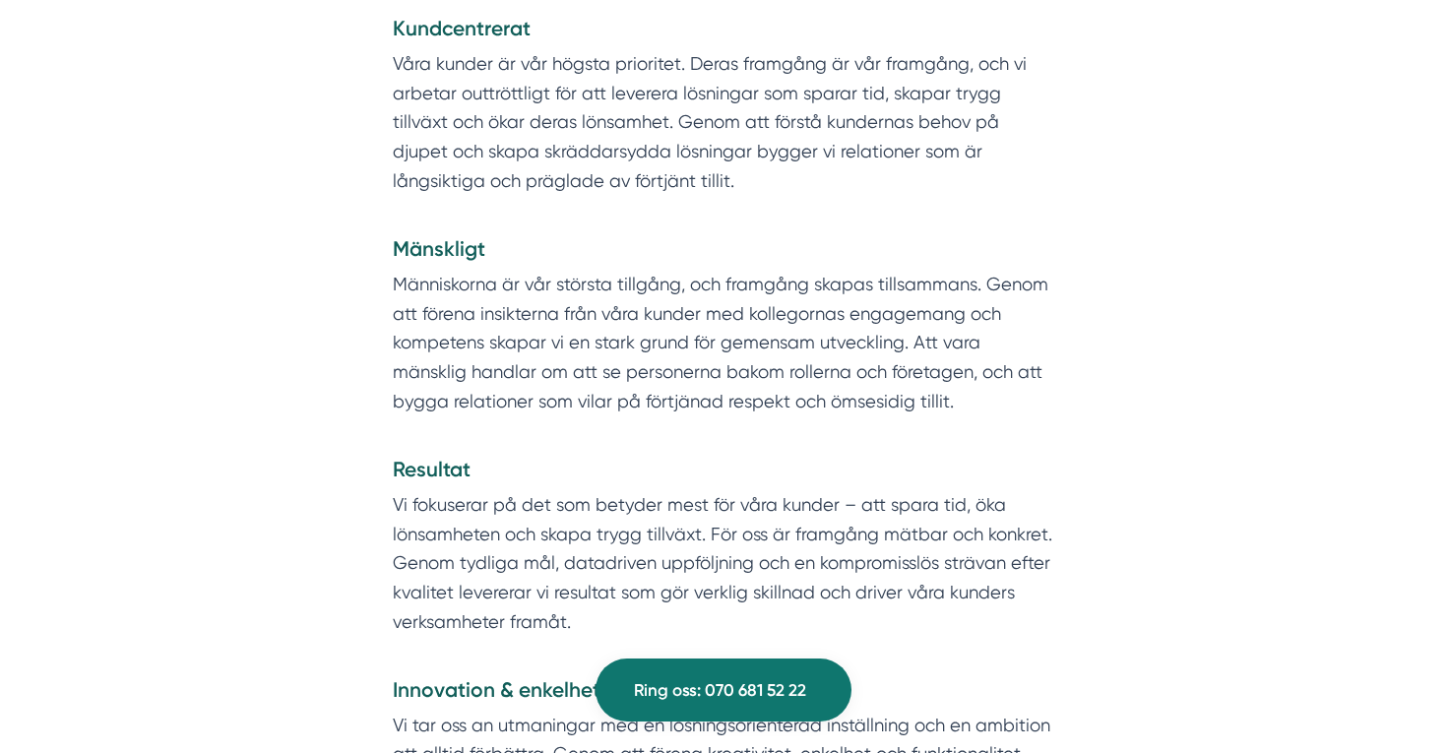
scroll to position [2887, 0]
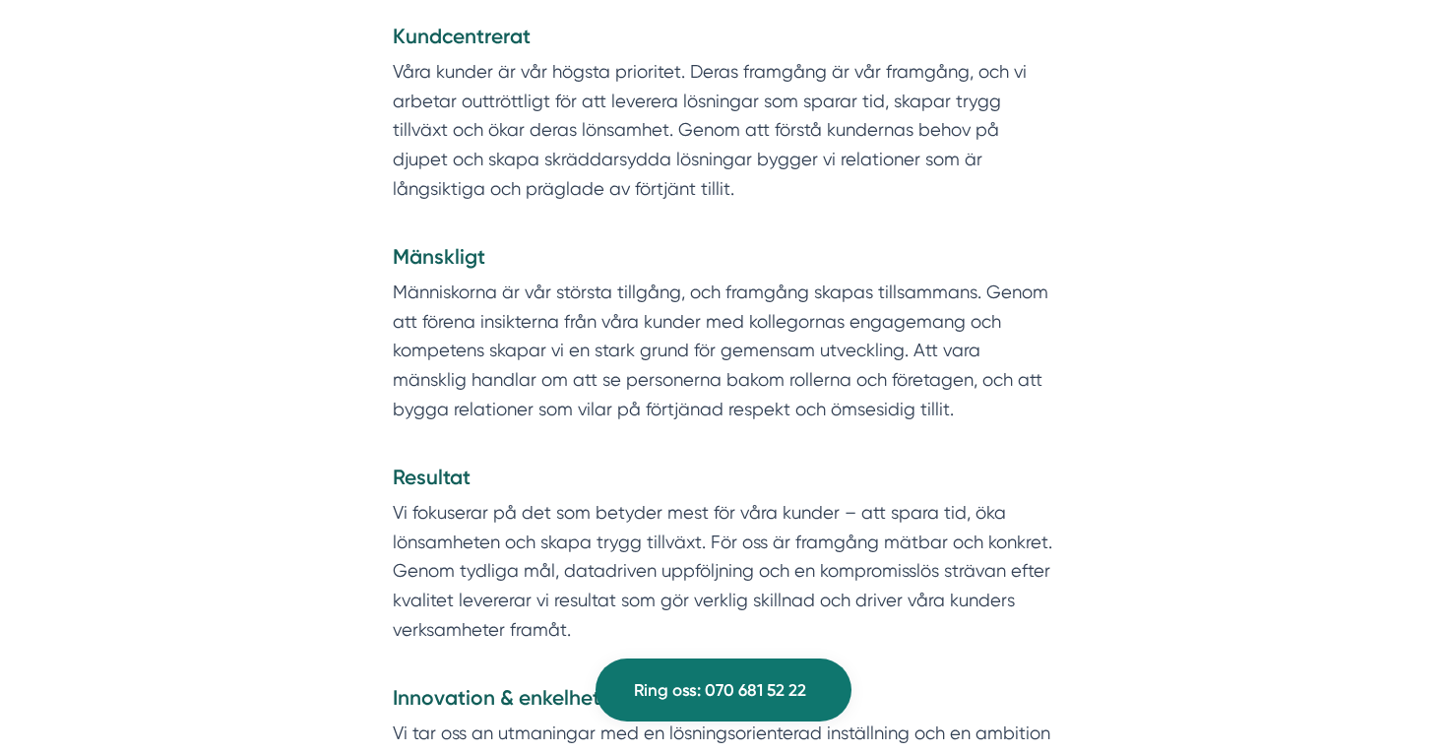
drag, startPoint x: 856, startPoint y: 310, endPoint x: 393, endPoint y: 202, distance: 475.2
click at [393, 202] on div "Våra värdeord Kundcentrerat Våra kunder är vår högsta prioritet. Deras framgång…" at bounding box center [724, 416] width 662 height 898
copy div "Våra värdeord Kundcentrerat Våra kunder är vår högsta prioritet. Deras framgång…"
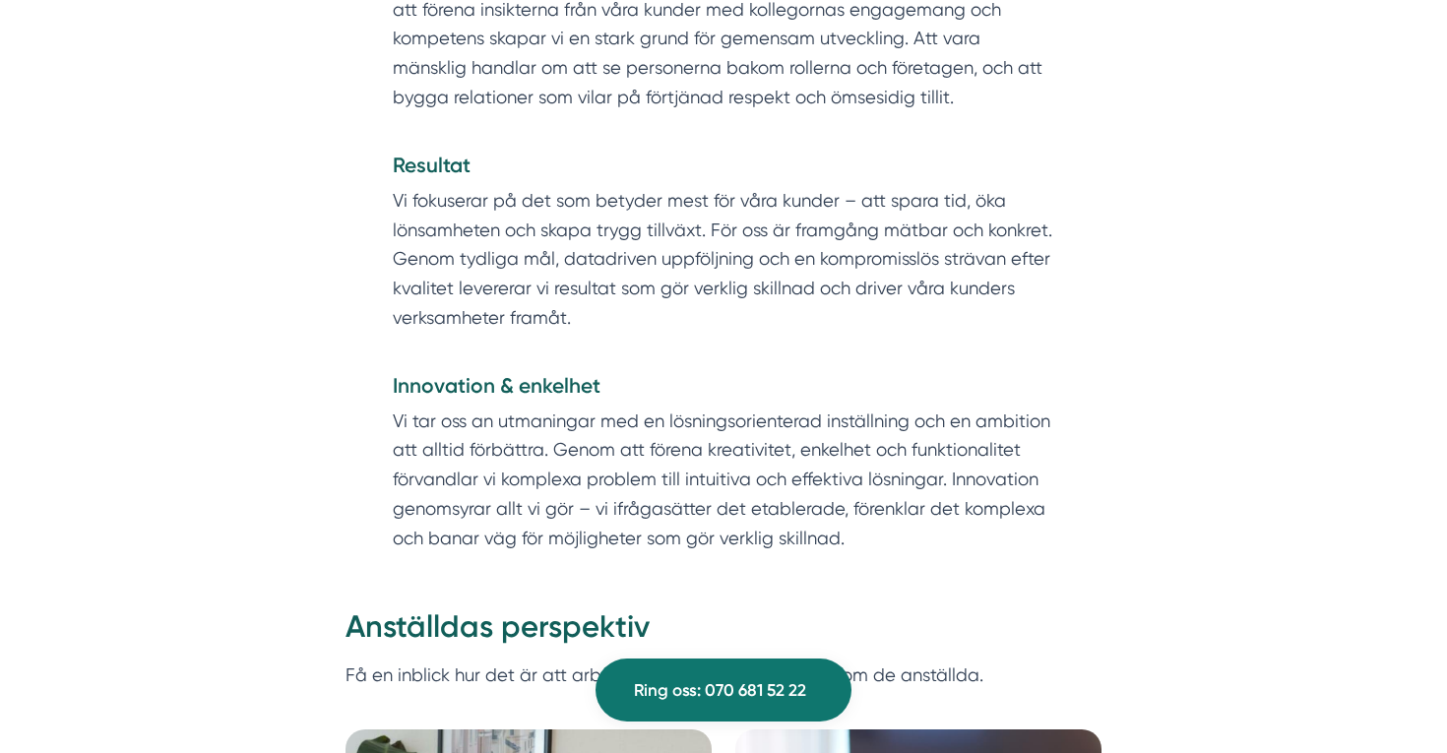
scroll to position [2881, 0]
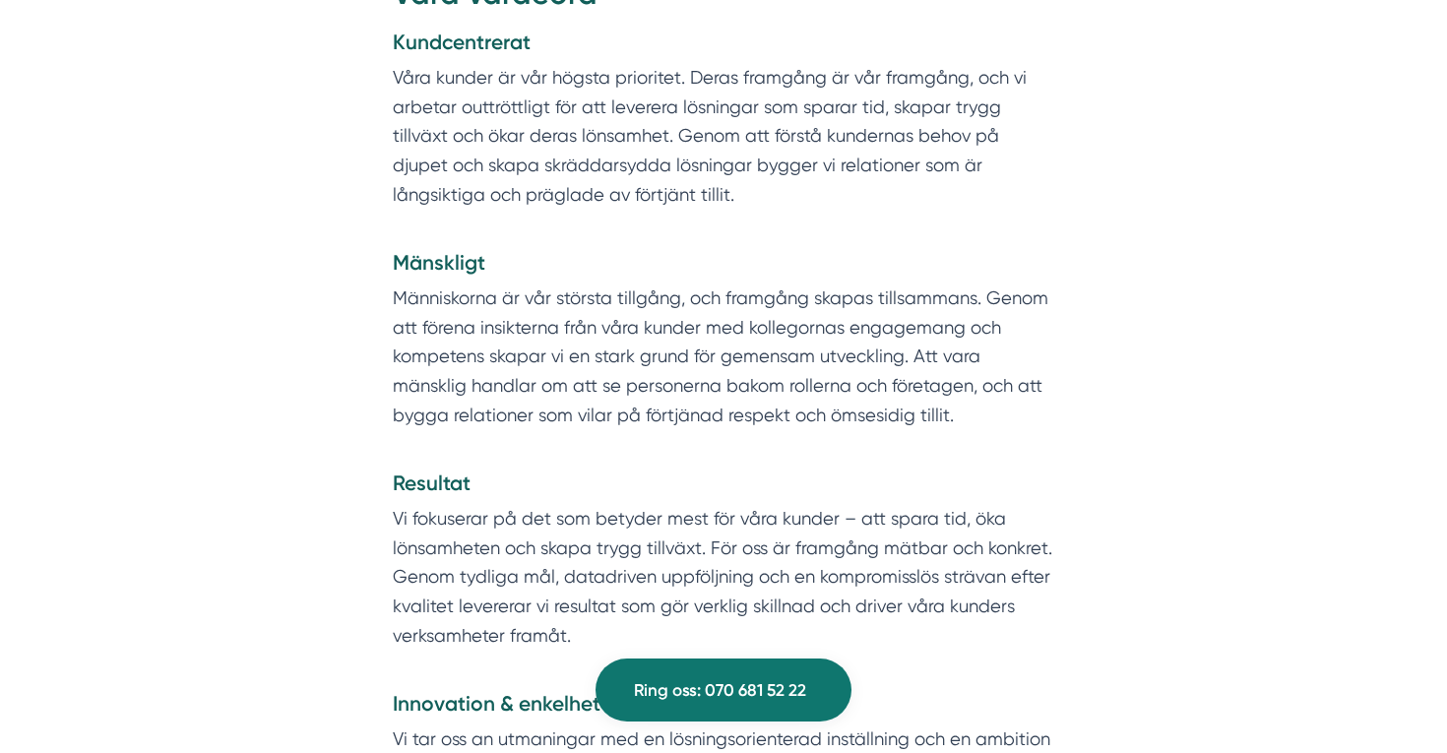
click at [537, 284] on h4 "Mänskligt" at bounding box center [724, 265] width 662 height 35
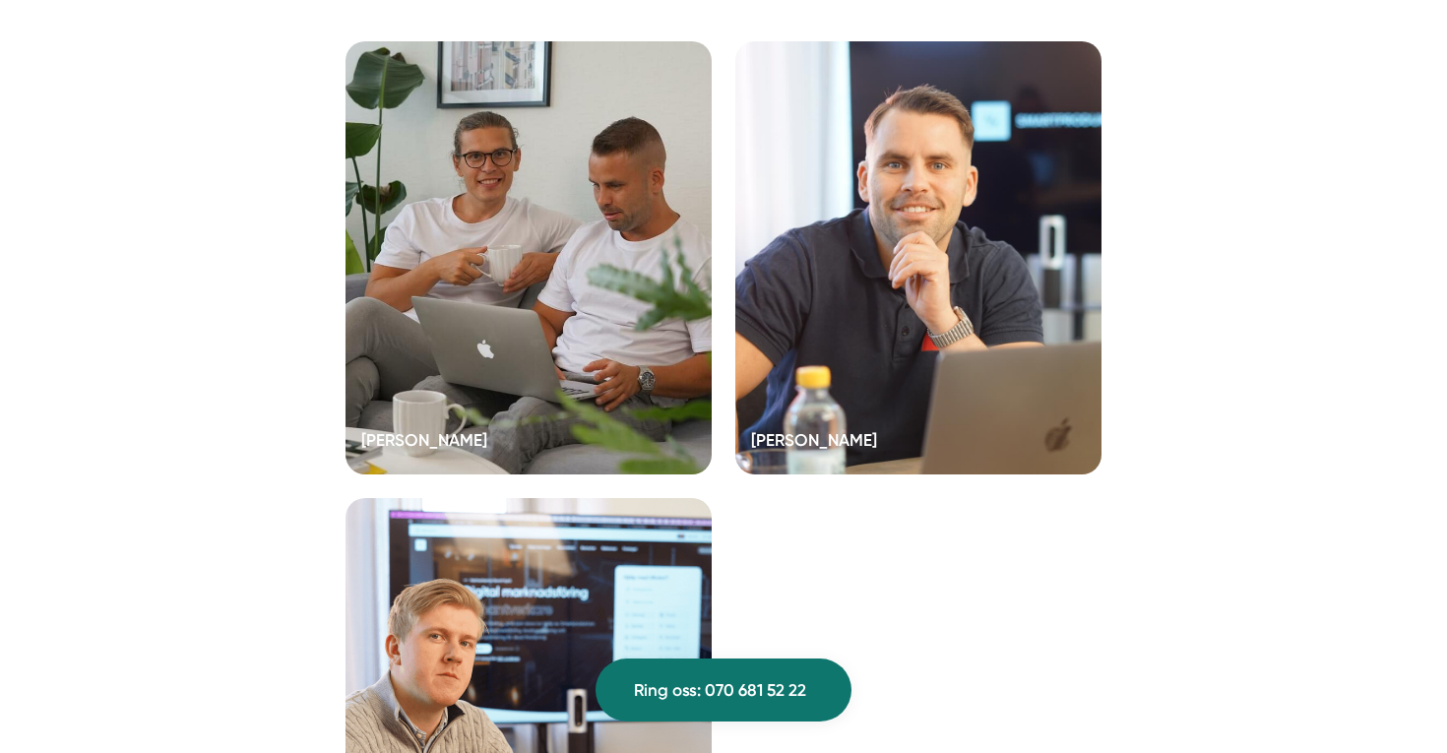
scroll to position [3984, 0]
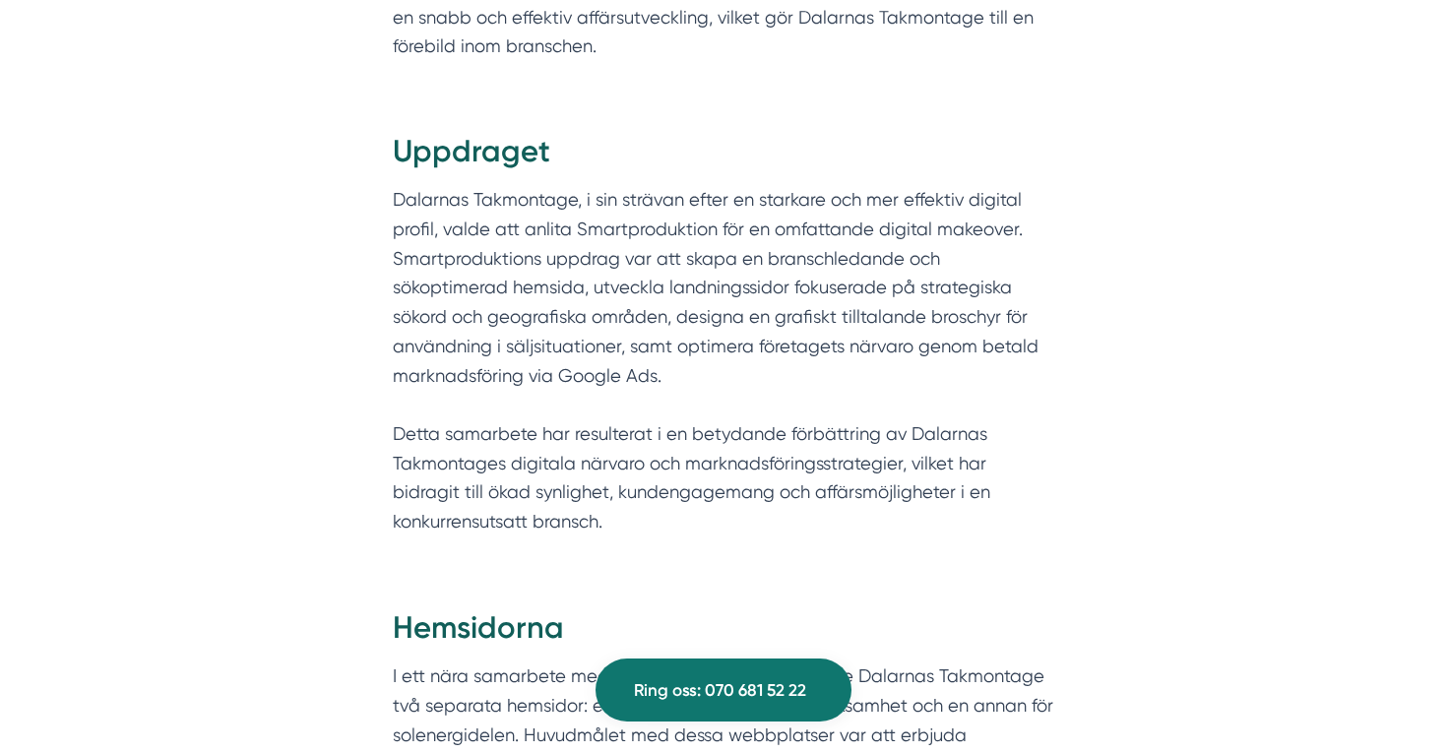
scroll to position [1391, 0]
